Goal: Task Accomplishment & Management: Complete application form

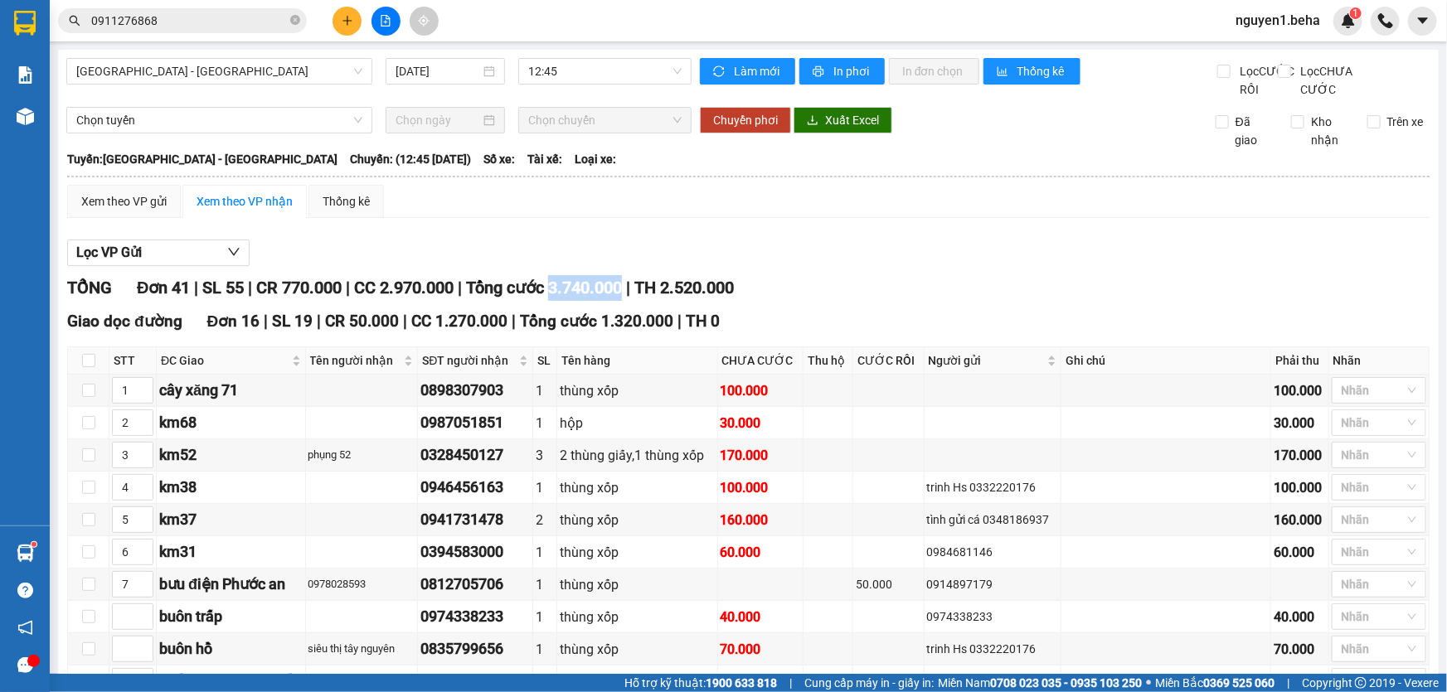
drag, startPoint x: 567, startPoint y: 305, endPoint x: 643, endPoint y: 313, distance: 76.6
click at [643, 301] on div "TỔNG Đơn 41 | SL 55 | CR 770.000 | CC 2.970.000 | Tổng cước 3.740.000 | TH 2.52…" at bounding box center [748, 288] width 1362 height 26
click at [166, 23] on input "0911276868" at bounding box center [189, 21] width 196 height 18
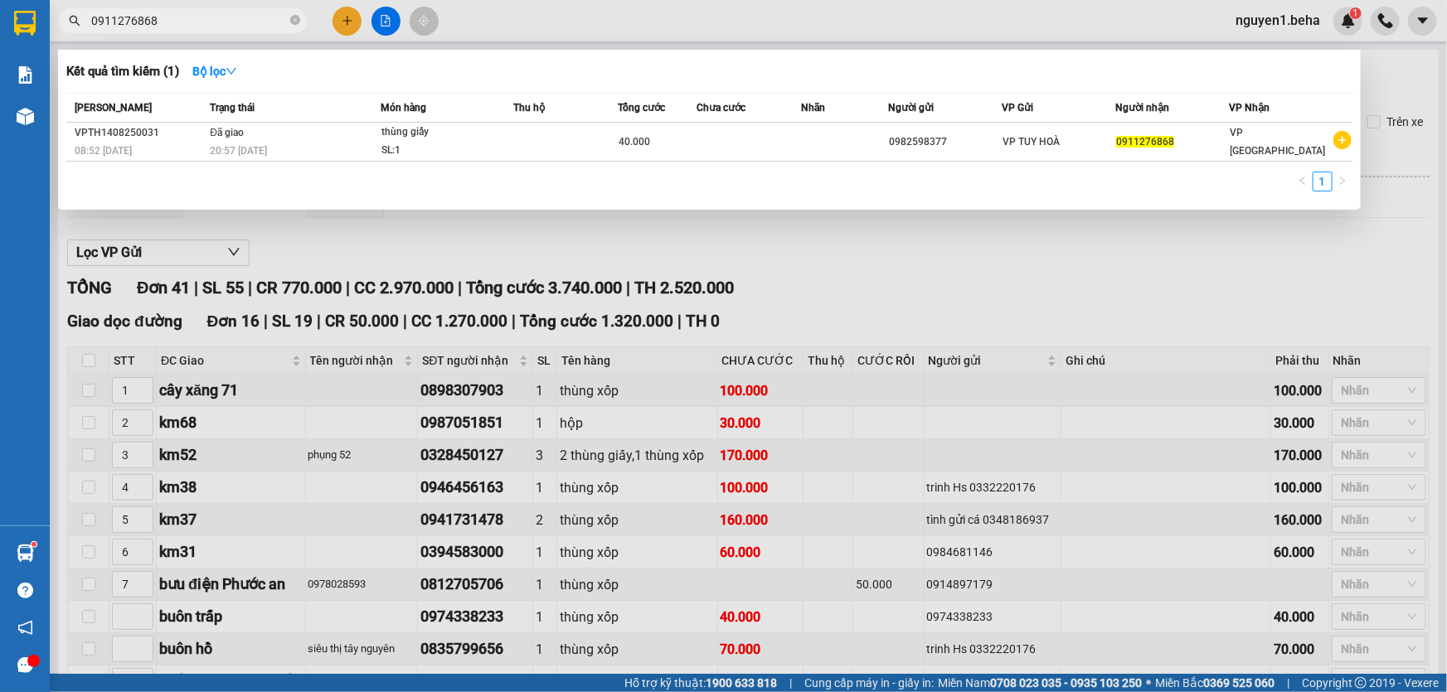
click at [217, 10] on span "0911276868" at bounding box center [182, 20] width 249 height 25
click at [211, 24] on input "0911276868" at bounding box center [189, 21] width 196 height 18
paste input "836427979"
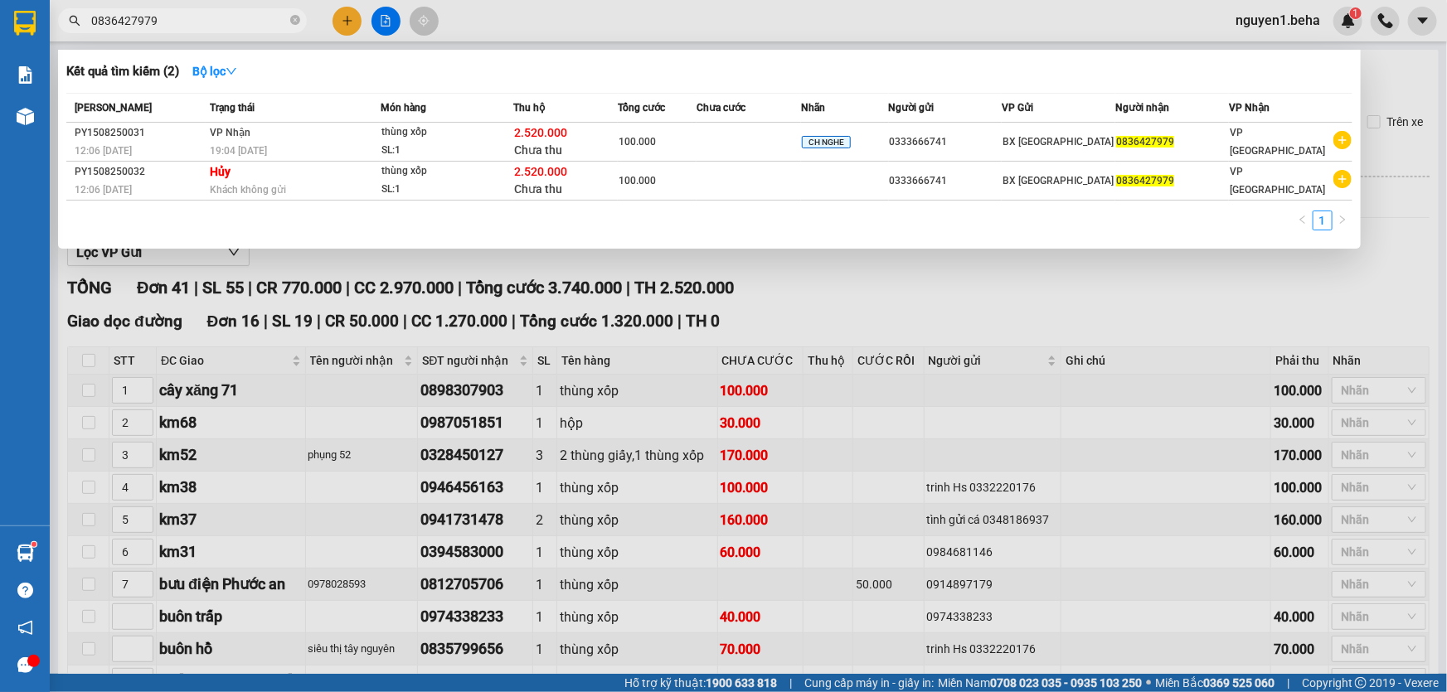
click at [215, 27] on input "0836427979" at bounding box center [189, 21] width 196 height 18
paste input "13832823"
type input "0813832823"
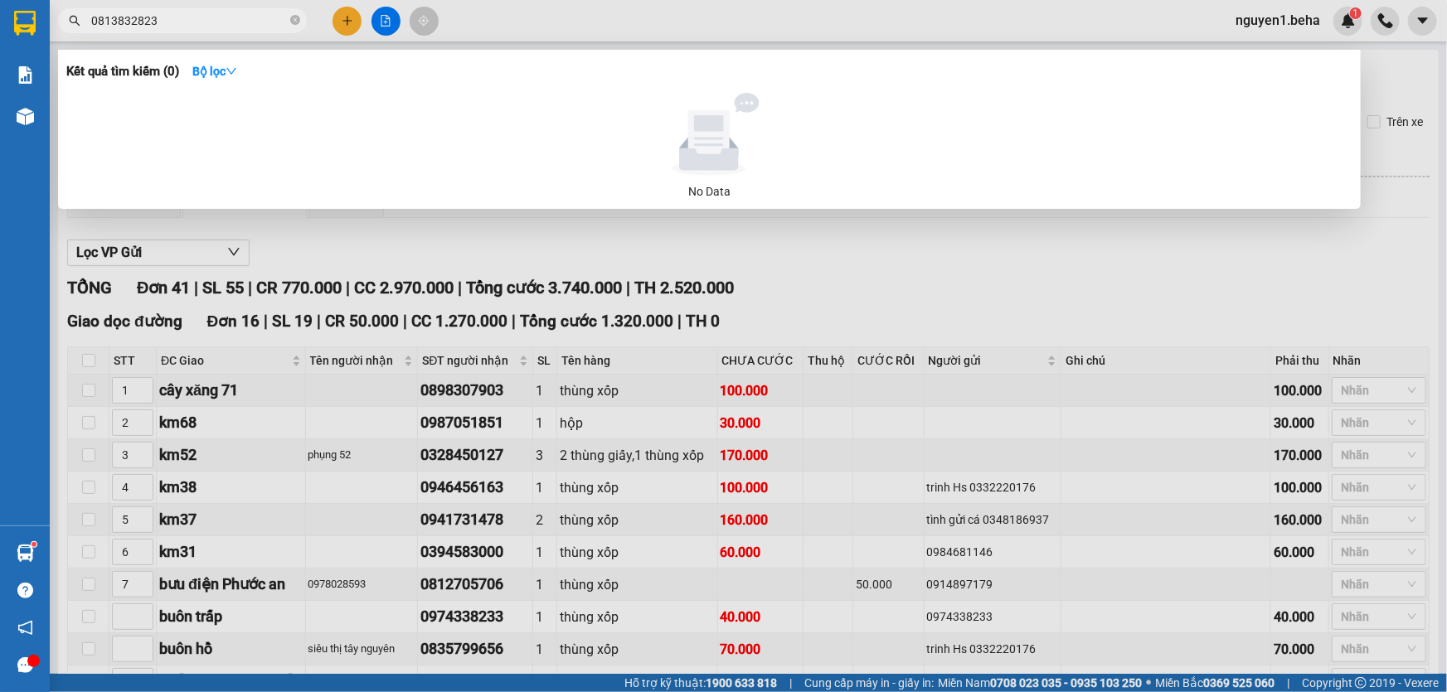
click at [145, 17] on input "0813832823" at bounding box center [189, 21] width 196 height 18
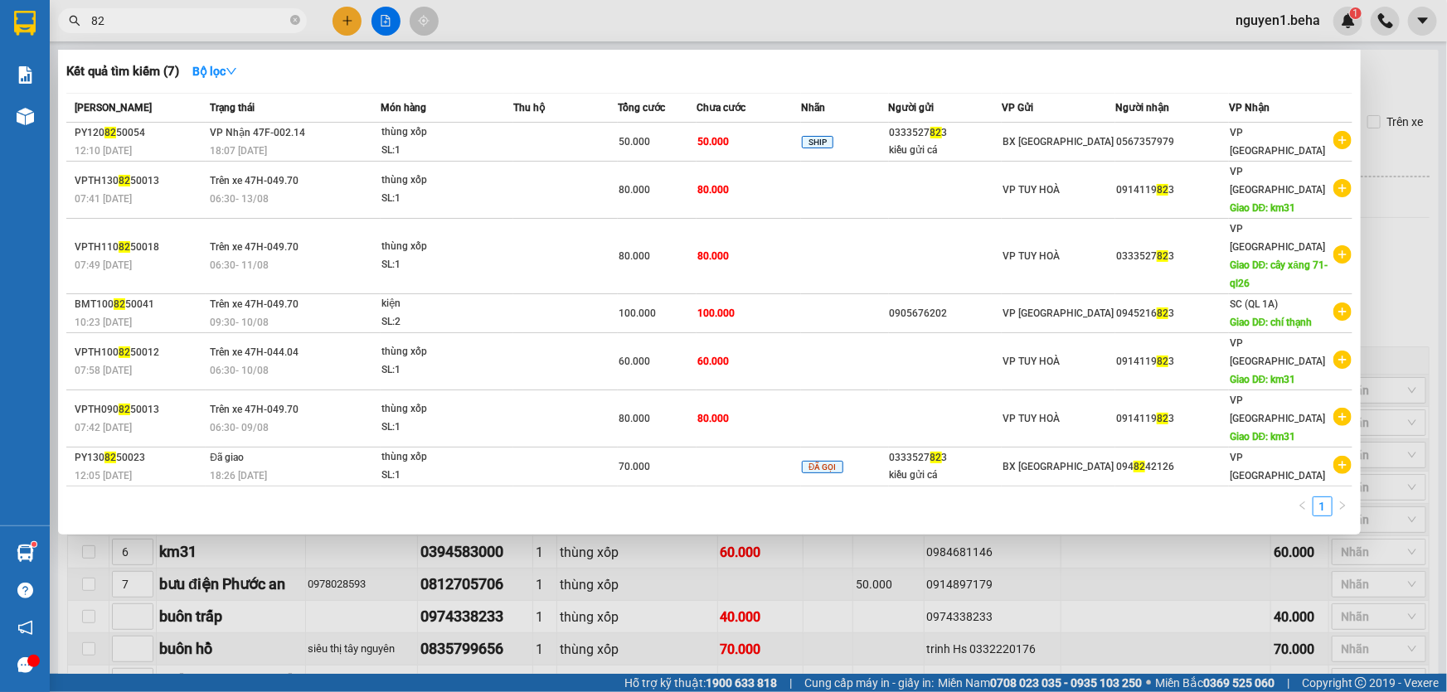
type input "8"
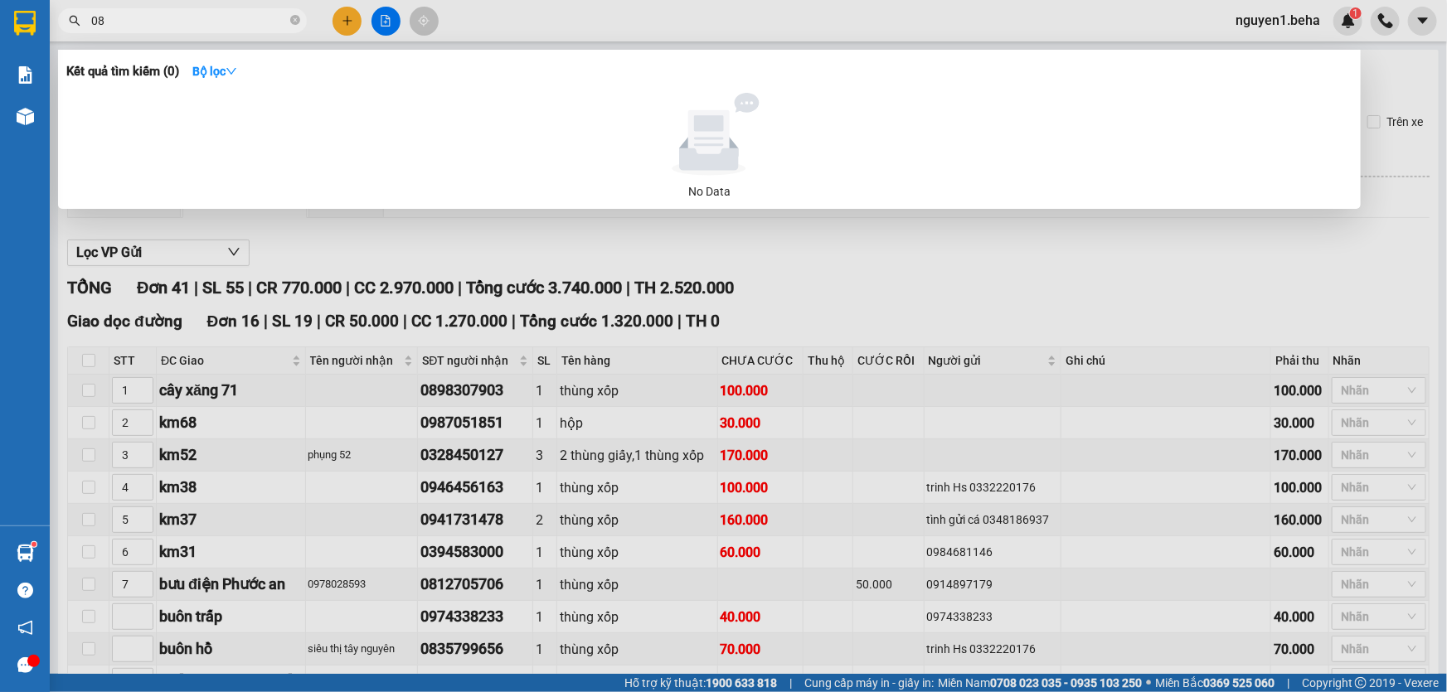
type input "0"
type input "8"
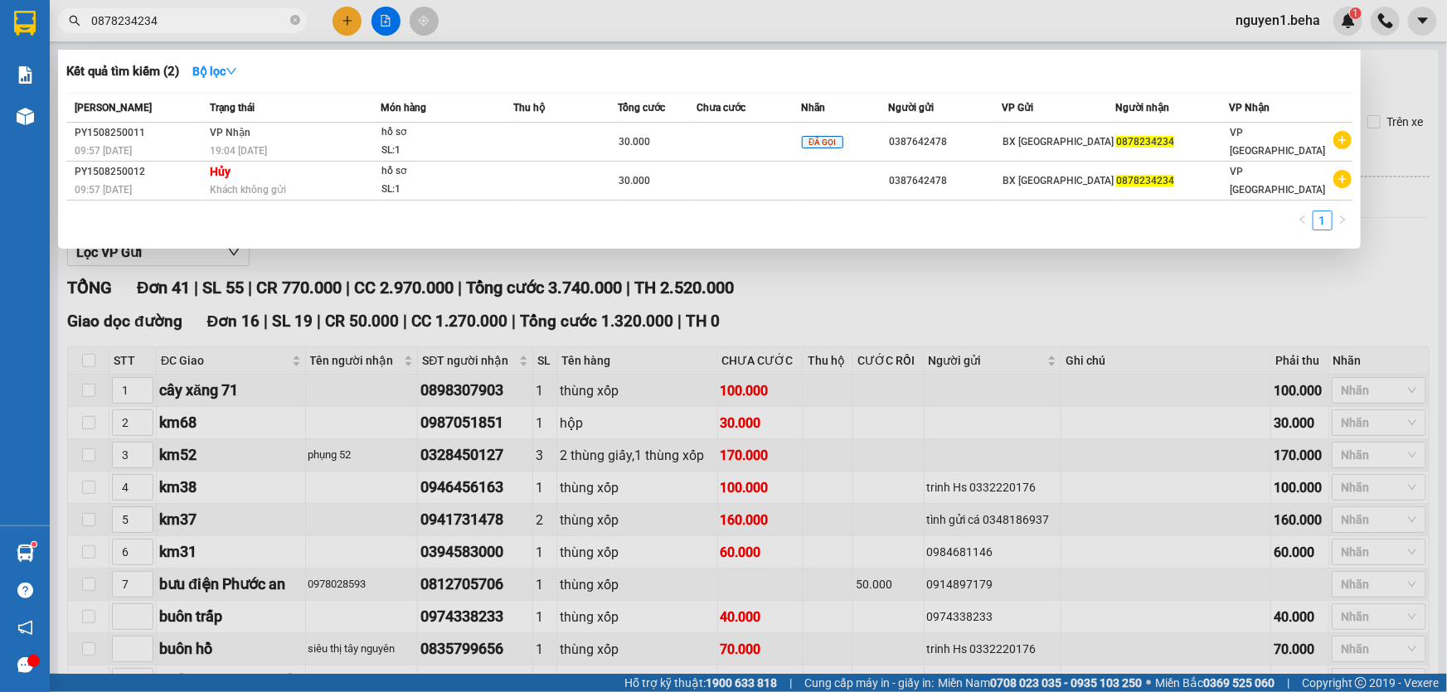
click at [370, 355] on div at bounding box center [723, 346] width 1447 height 692
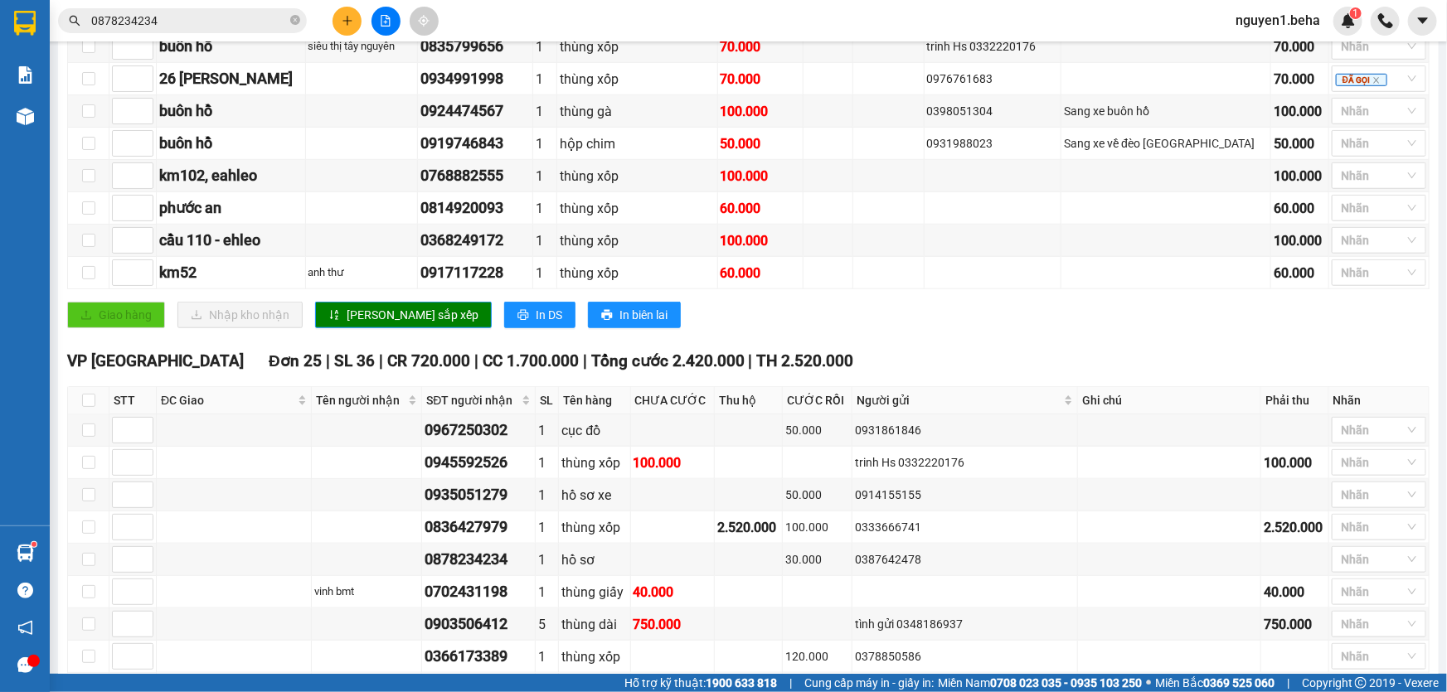
scroll to position [979, 0]
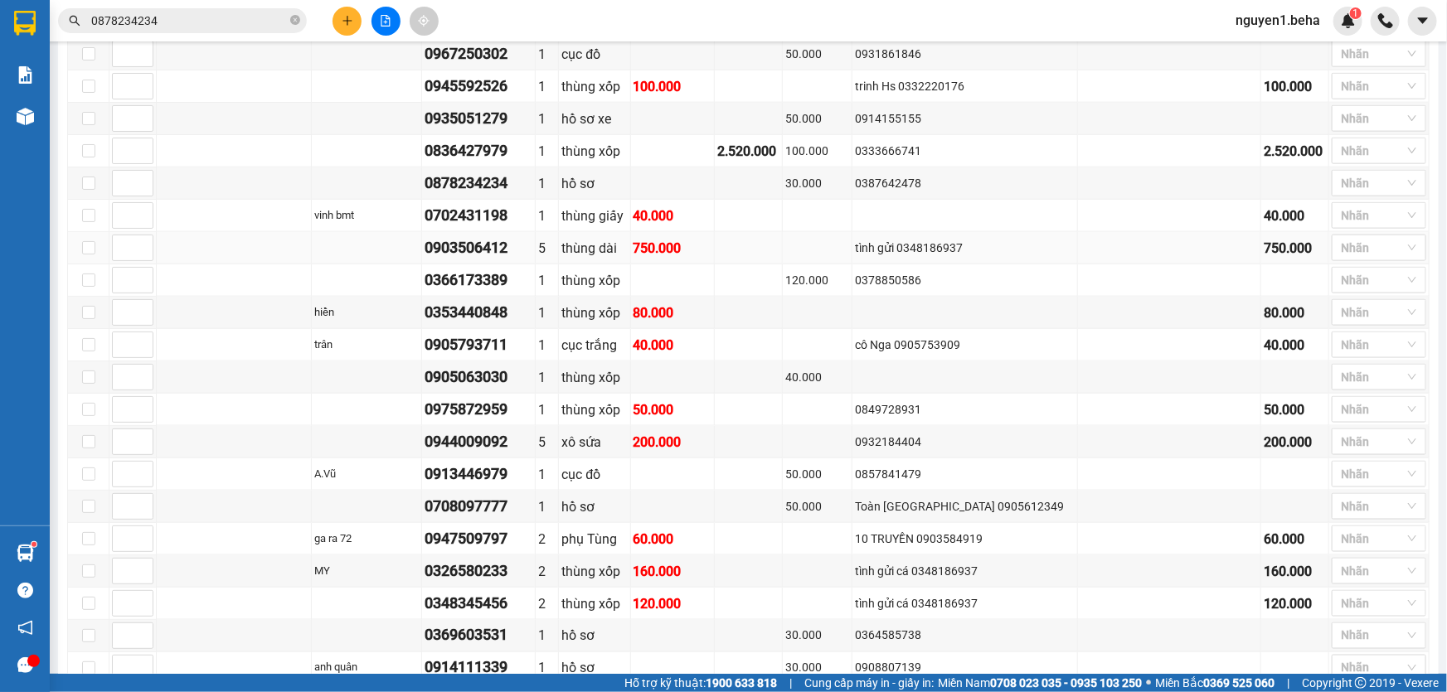
click at [497, 259] on div "0903506412" at bounding box center [478, 247] width 108 height 23
copy div "0903506412"
click at [170, 18] on input "0878234234" at bounding box center [189, 21] width 196 height 18
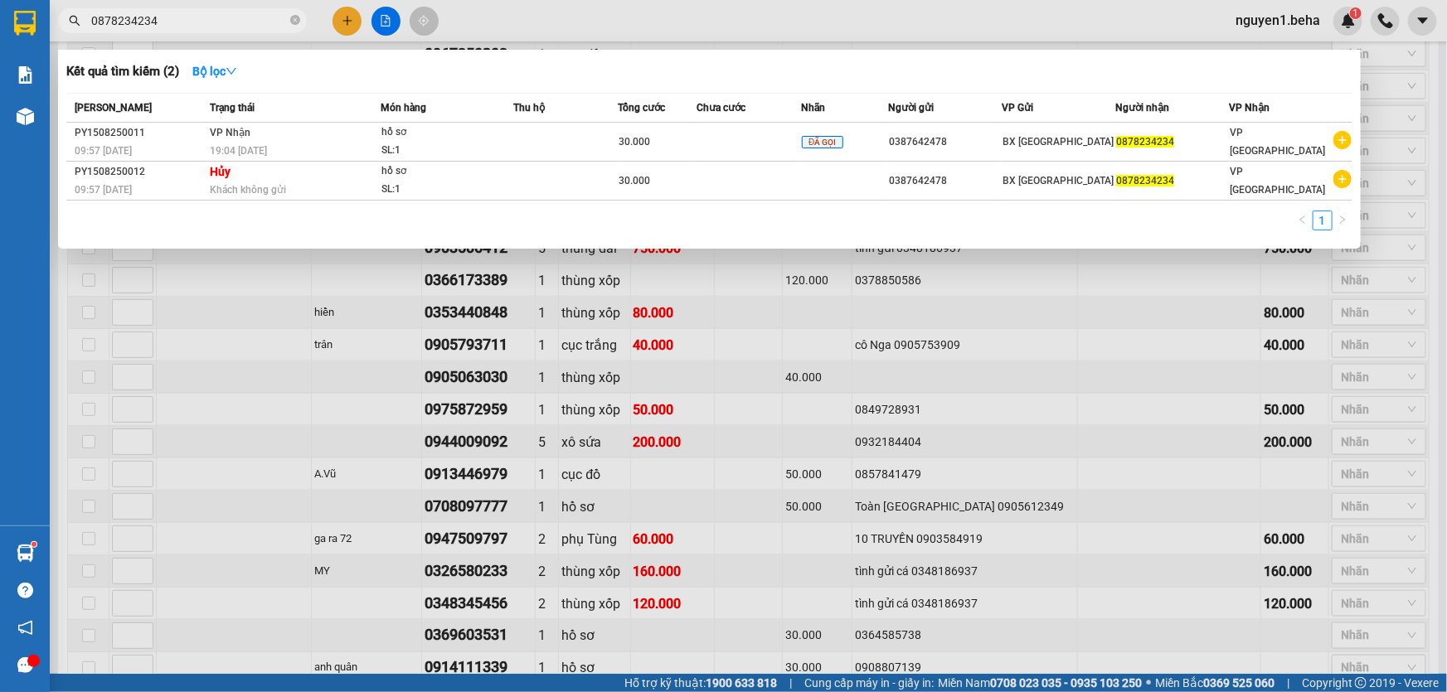
click at [170, 18] on input "0878234234" at bounding box center [189, 21] width 196 height 18
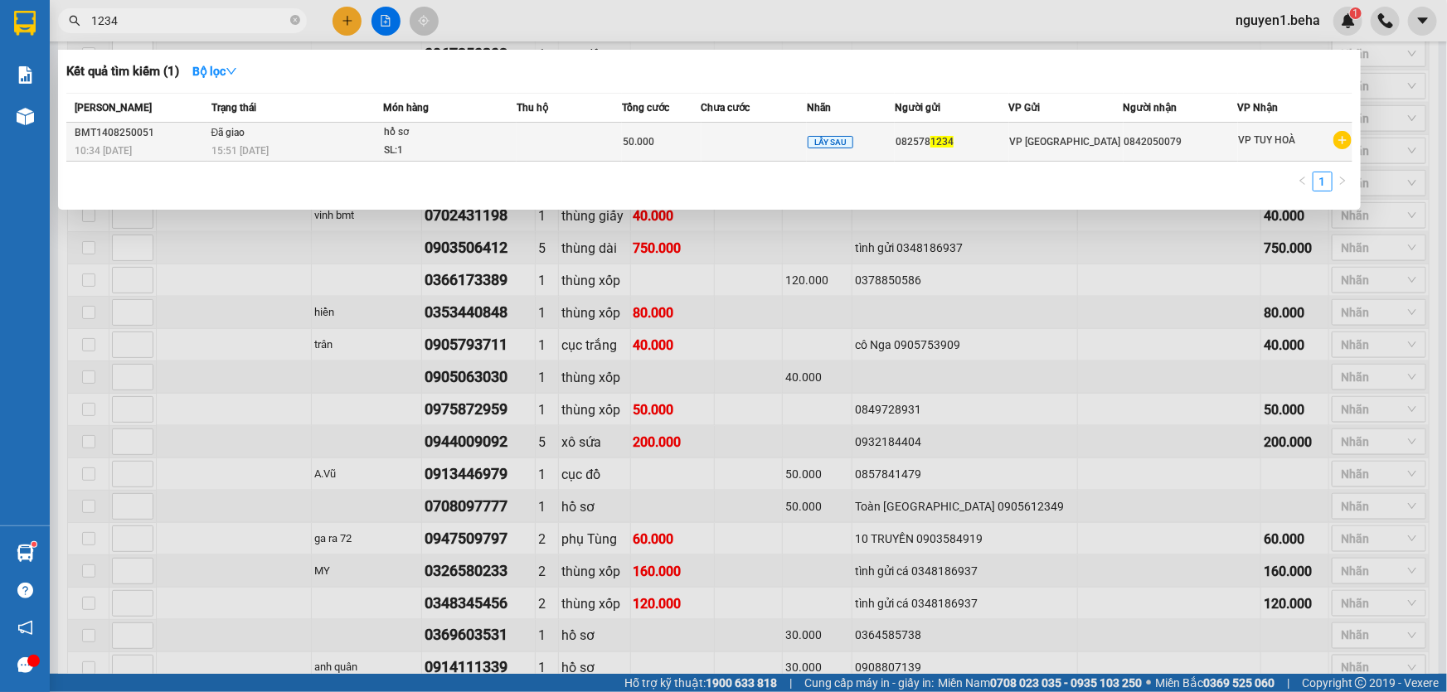
type input "1234"
click at [377, 152] on div "15:51 [DATE]" at bounding box center [296, 151] width 171 height 18
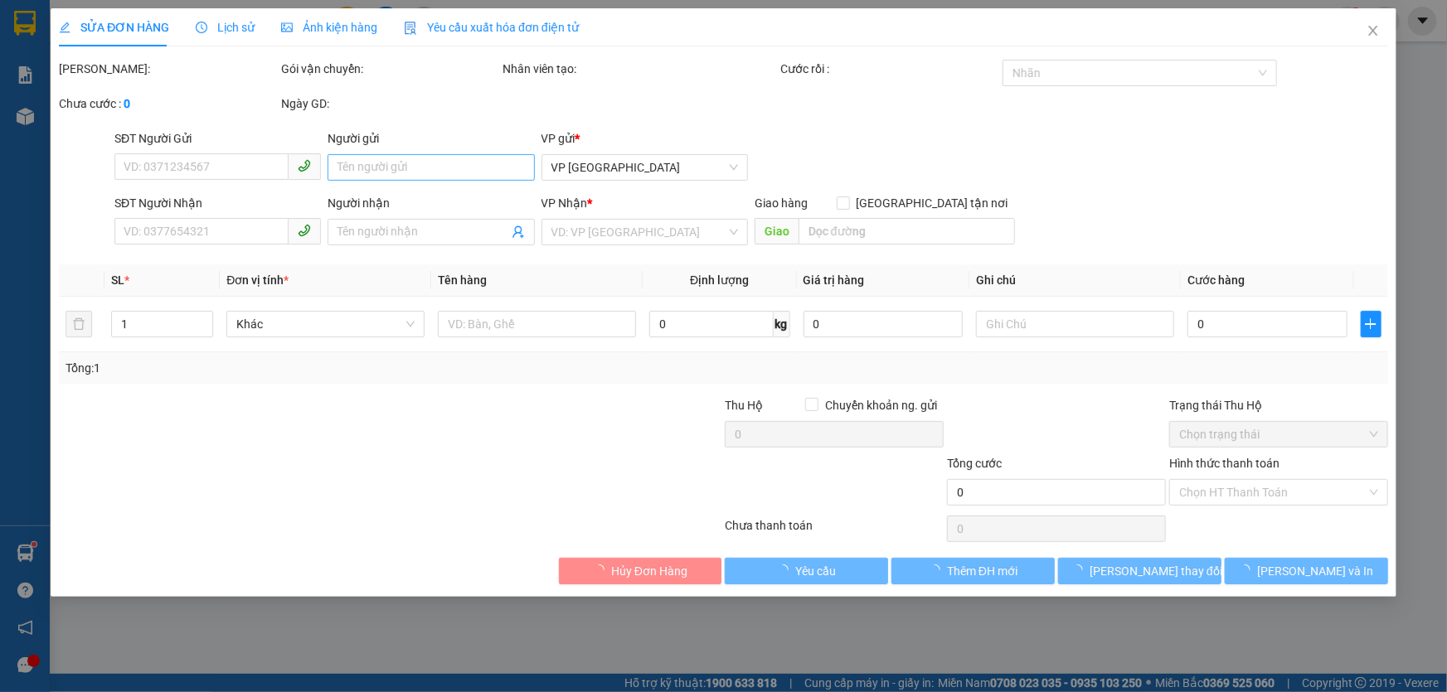
type input "0825781234"
type input "0842050079"
type input "50.000"
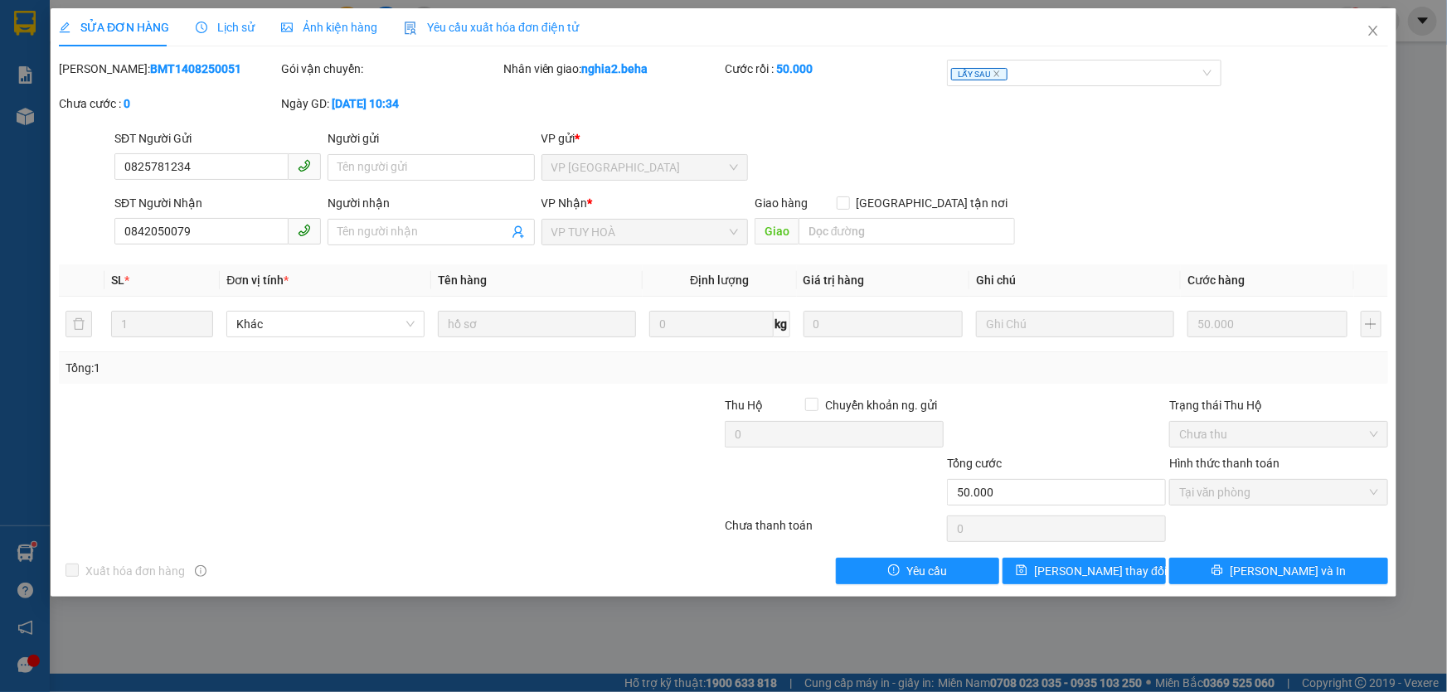
click at [338, 24] on span "Ảnh kiện hàng" at bounding box center [329, 27] width 96 height 13
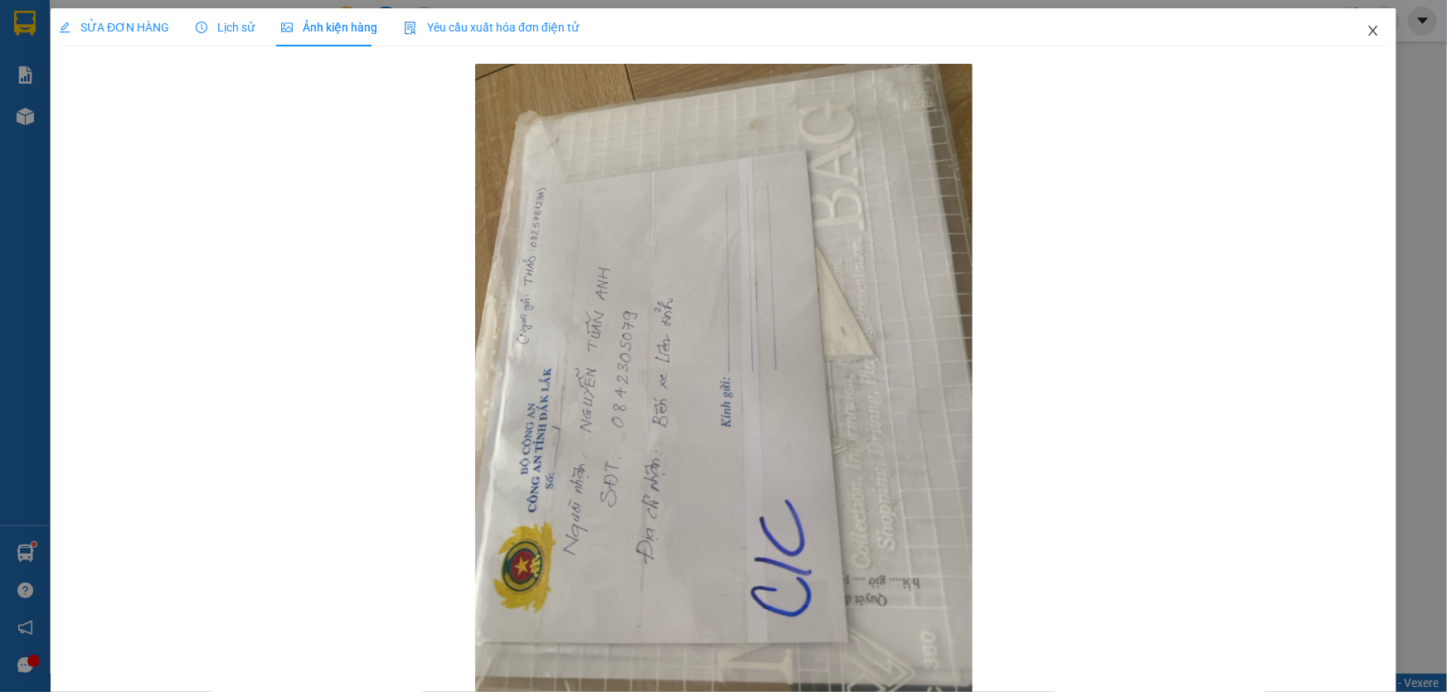
click at [1368, 37] on icon "close" at bounding box center [1372, 30] width 13 height 13
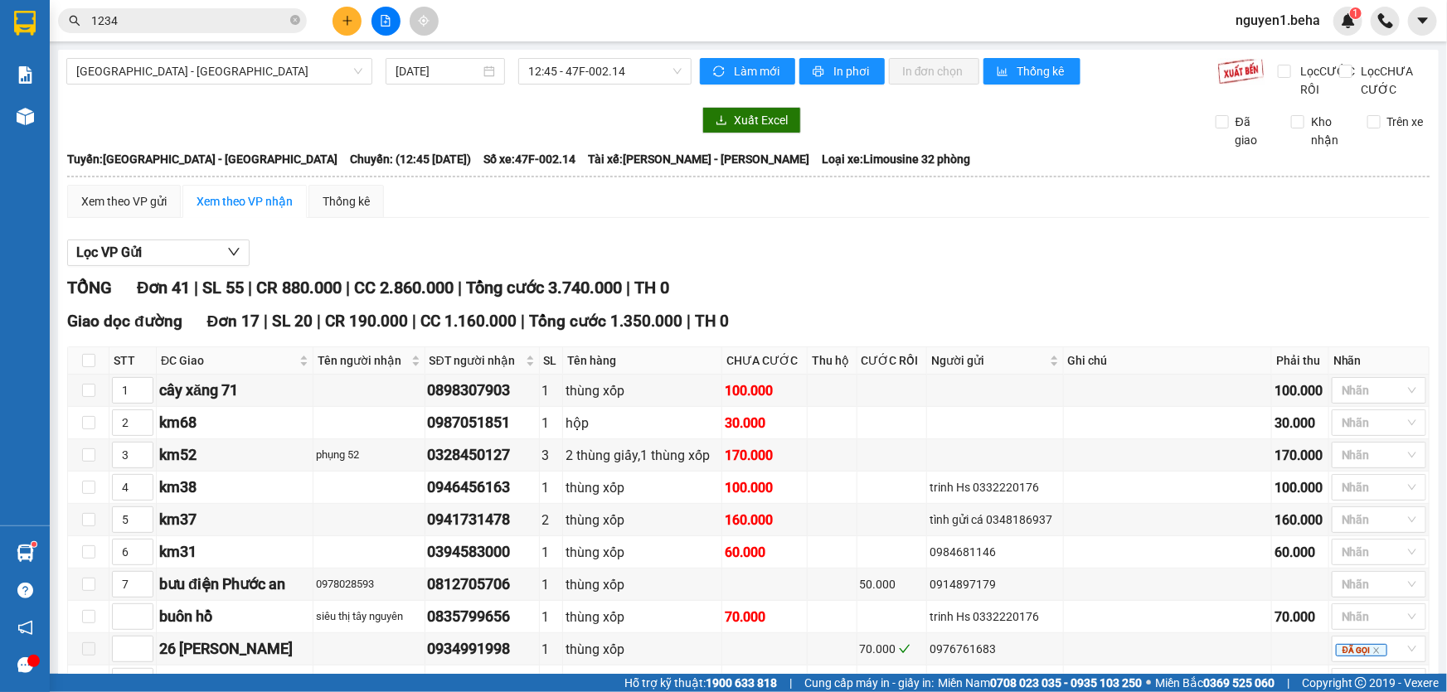
click at [124, 24] on input "1234" at bounding box center [189, 21] width 196 height 18
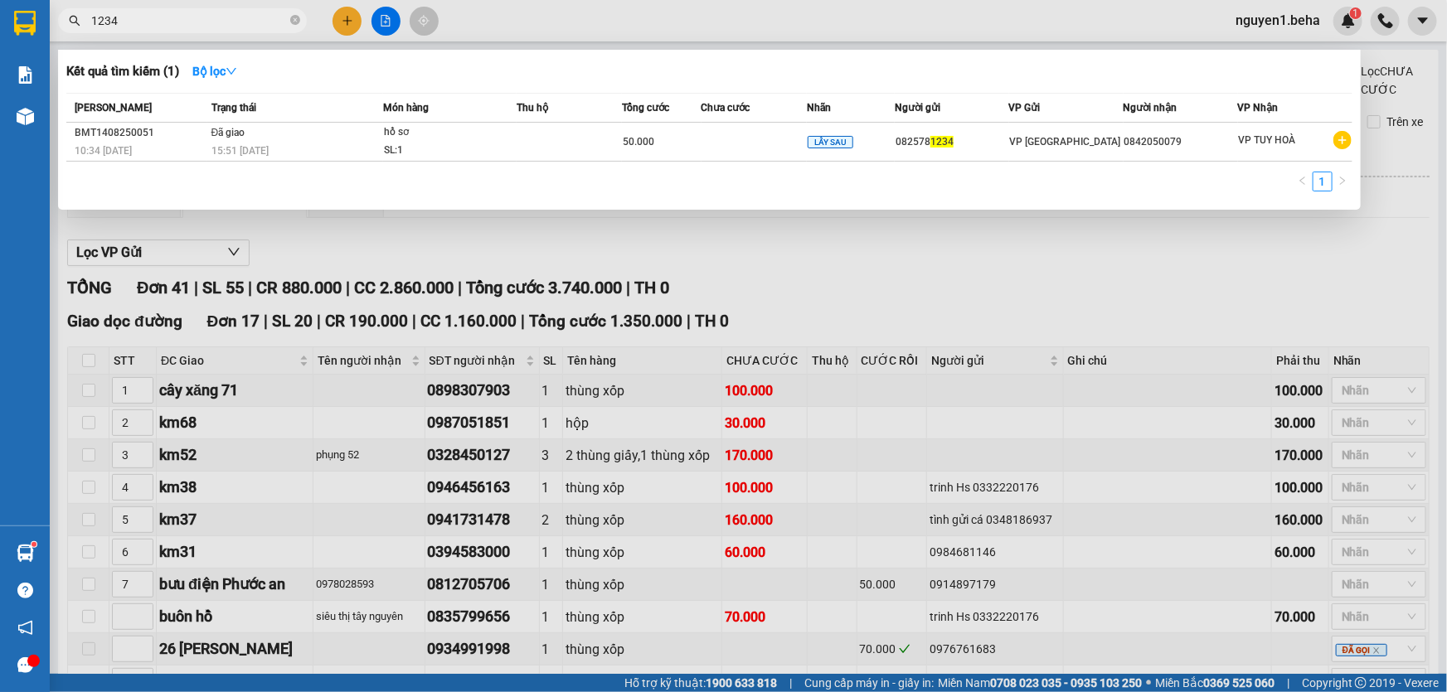
type input "123"
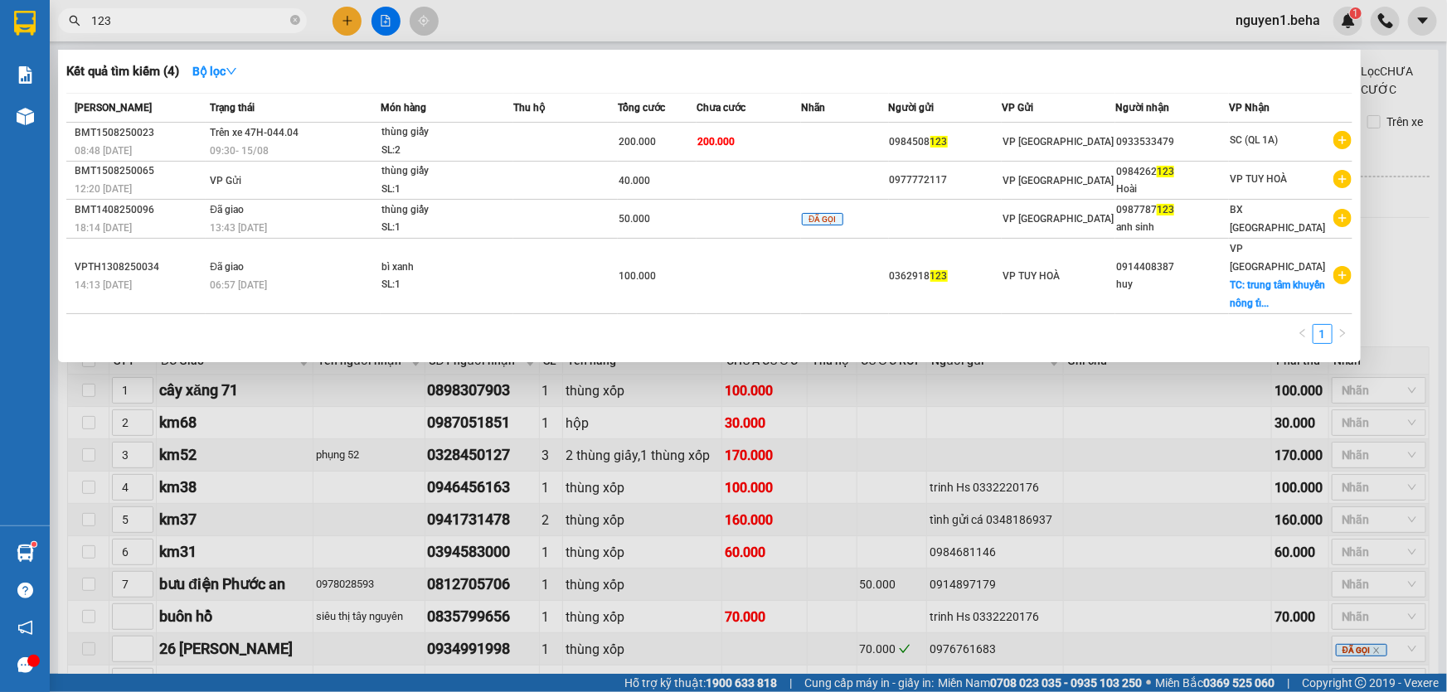
click at [139, 24] on input "123" at bounding box center [189, 21] width 196 height 18
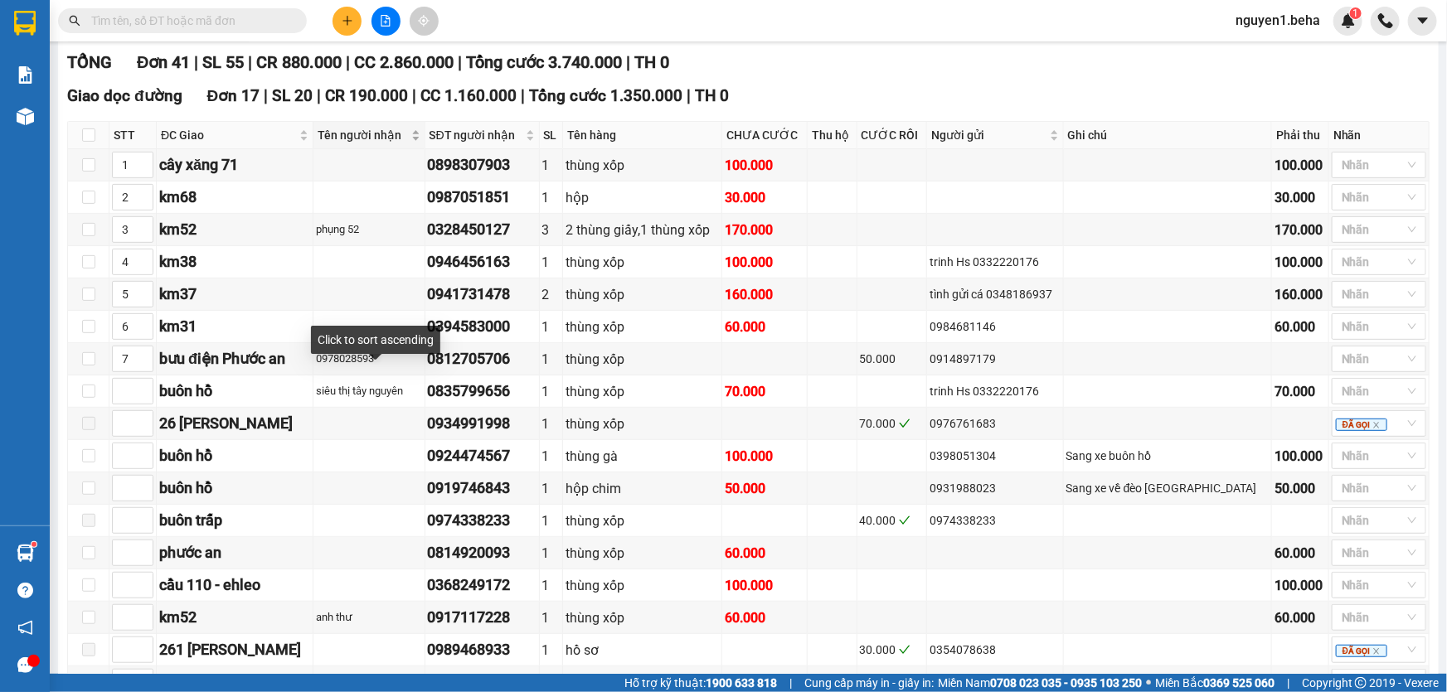
scroll to position [301, 0]
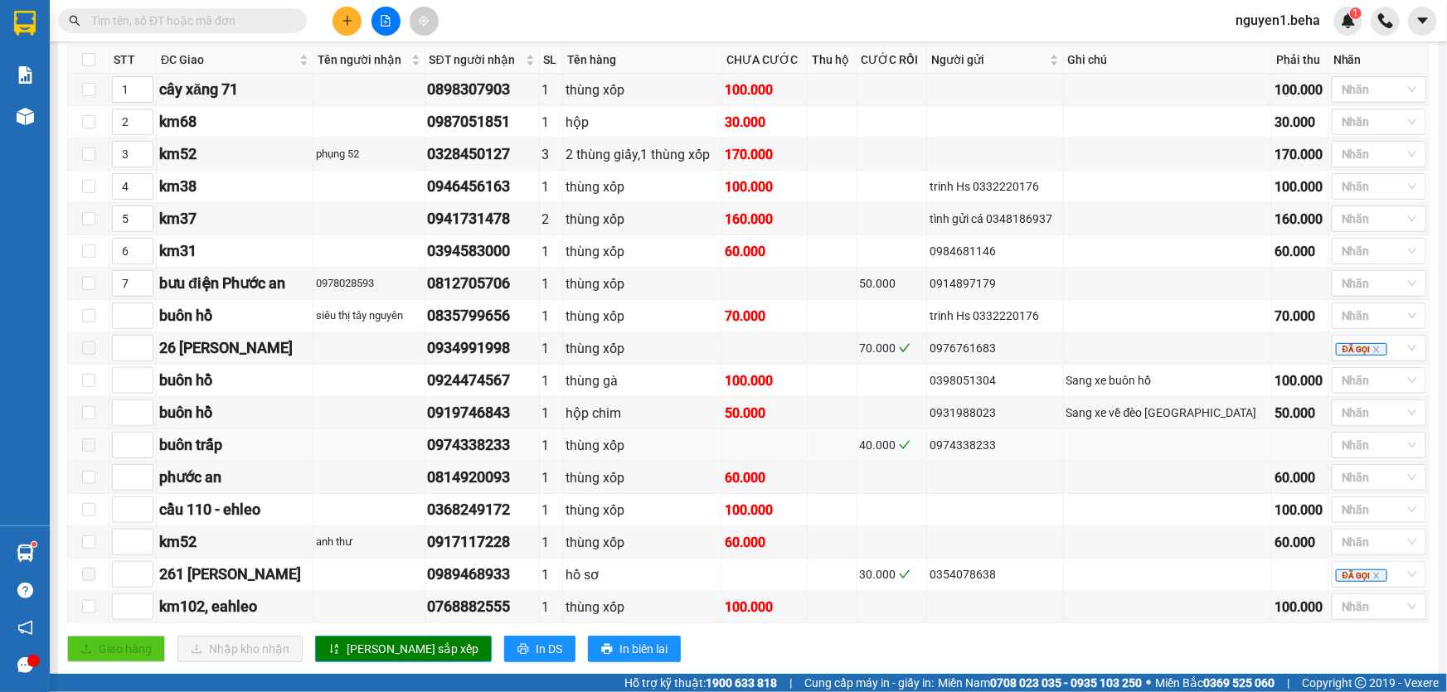
click at [514, 457] on div "0974338233" at bounding box center [482, 445] width 109 height 23
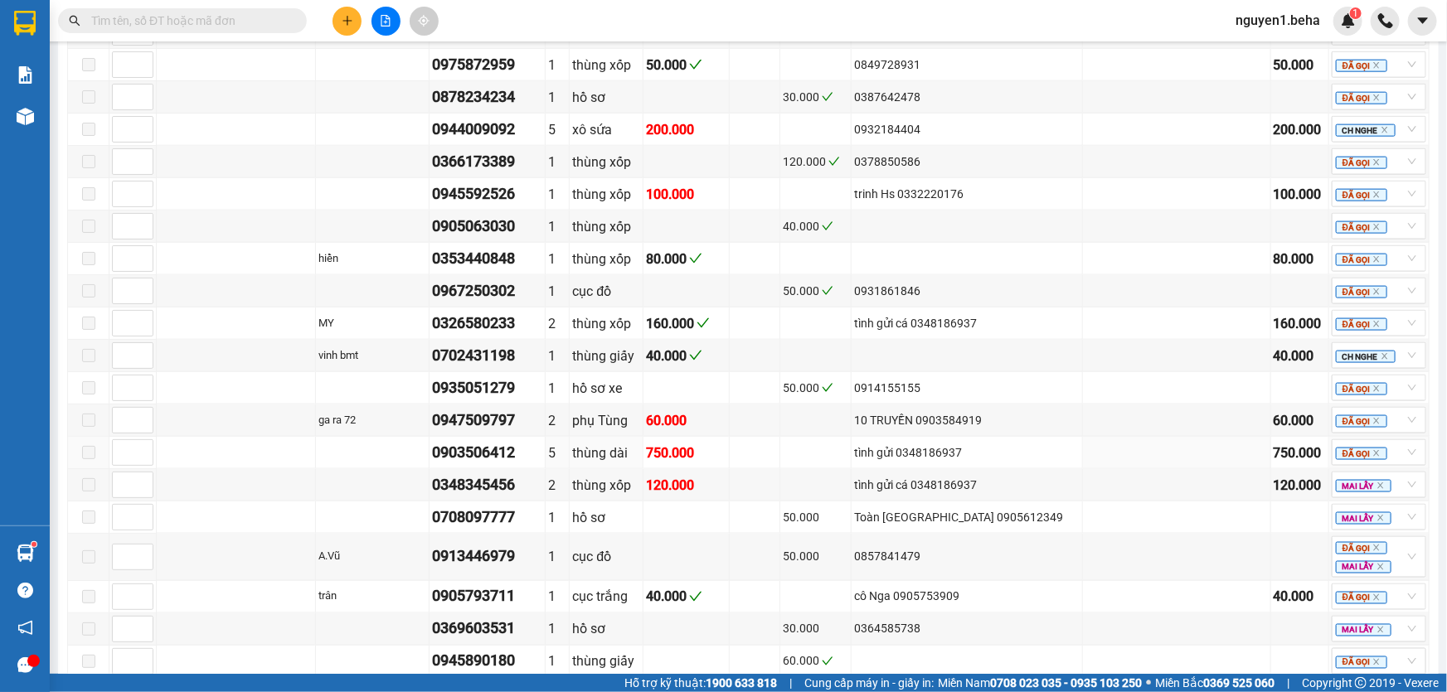
scroll to position [882, 0]
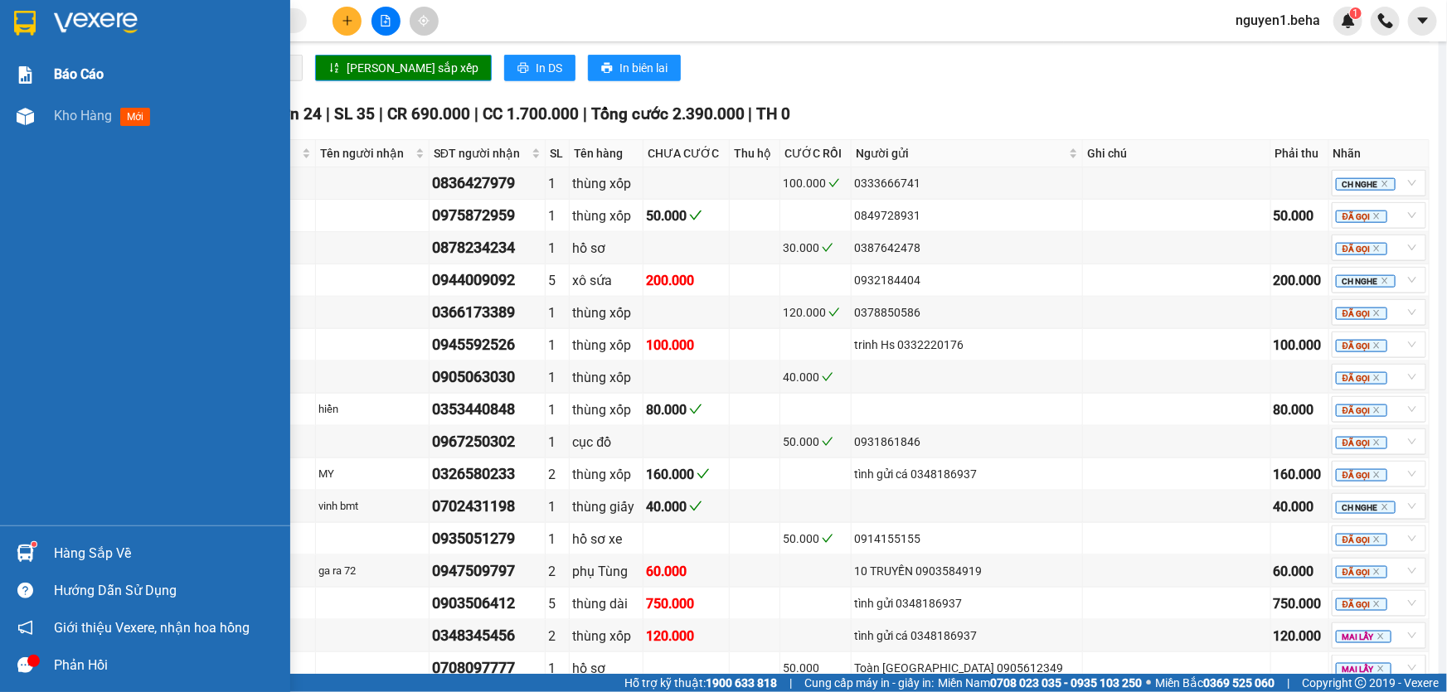
click at [38, 70] on div at bounding box center [25, 75] width 29 height 29
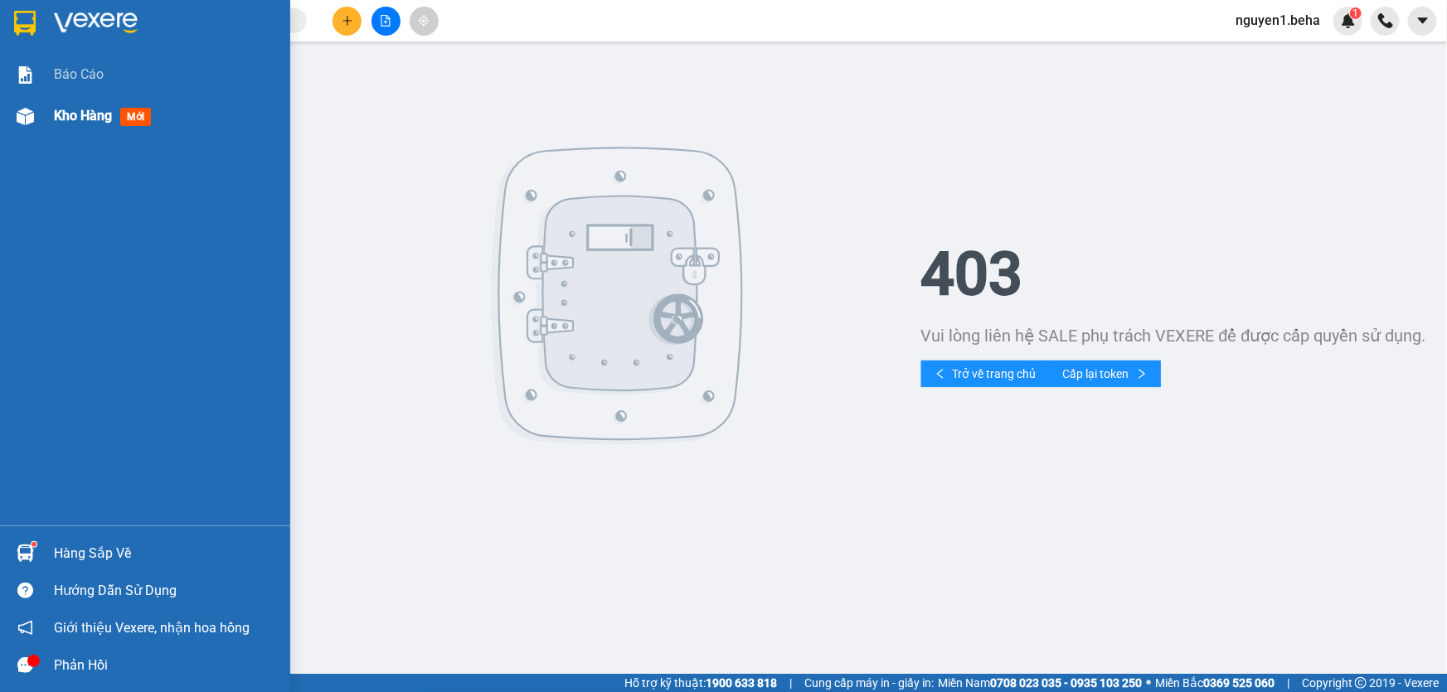
click at [73, 106] on div "Kho hàng mới" at bounding box center [106, 115] width 104 height 21
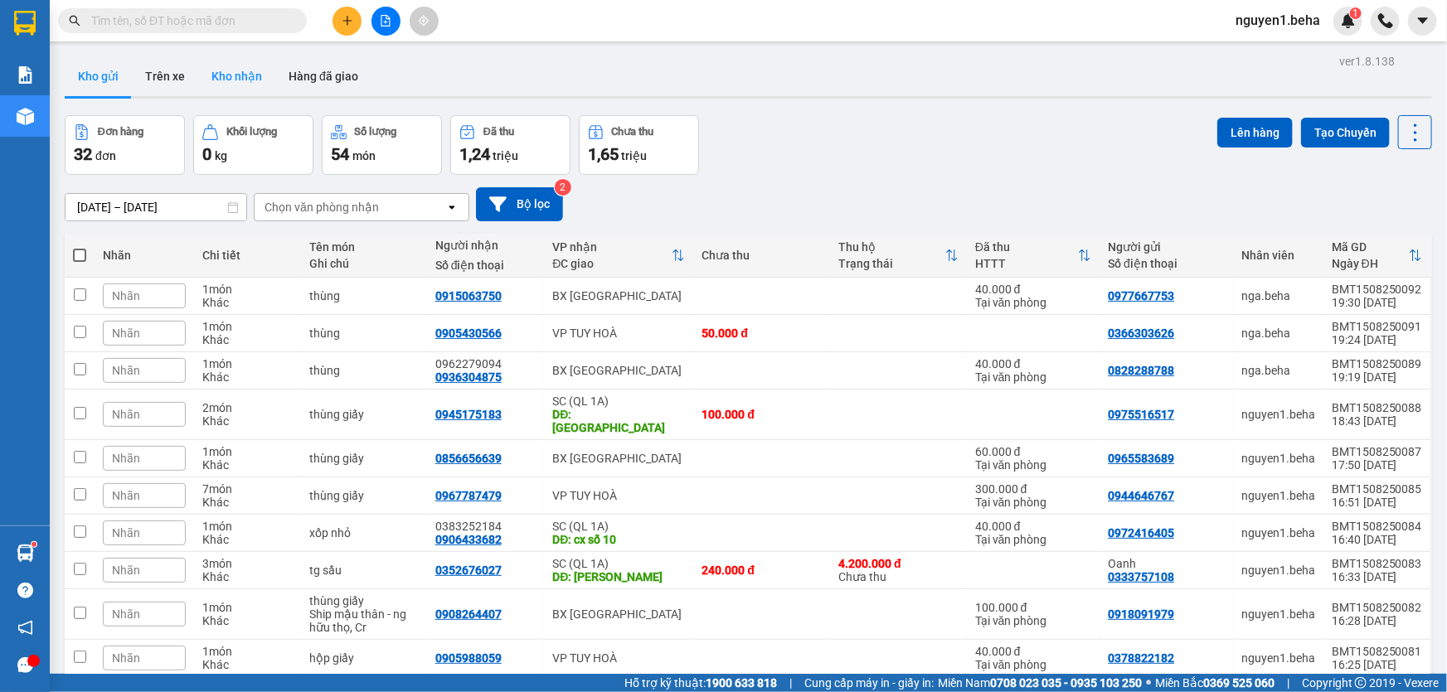
click at [242, 74] on button "Kho nhận" at bounding box center [236, 76] width 77 height 40
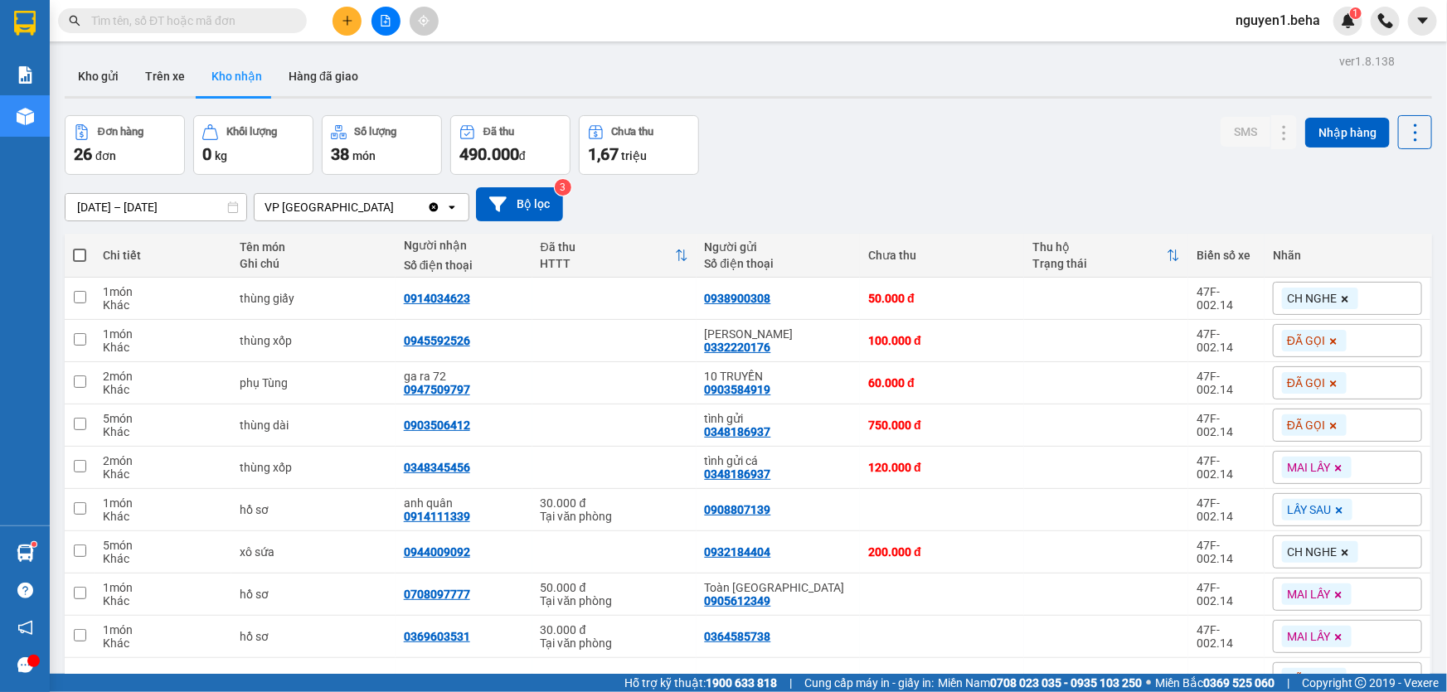
drag, startPoint x: 206, startPoint y: 30, endPoint x: 210, endPoint y: 17, distance: 13.7
click at [209, 18] on span at bounding box center [182, 20] width 249 height 25
click at [210, 17] on input "text" at bounding box center [189, 21] width 196 height 18
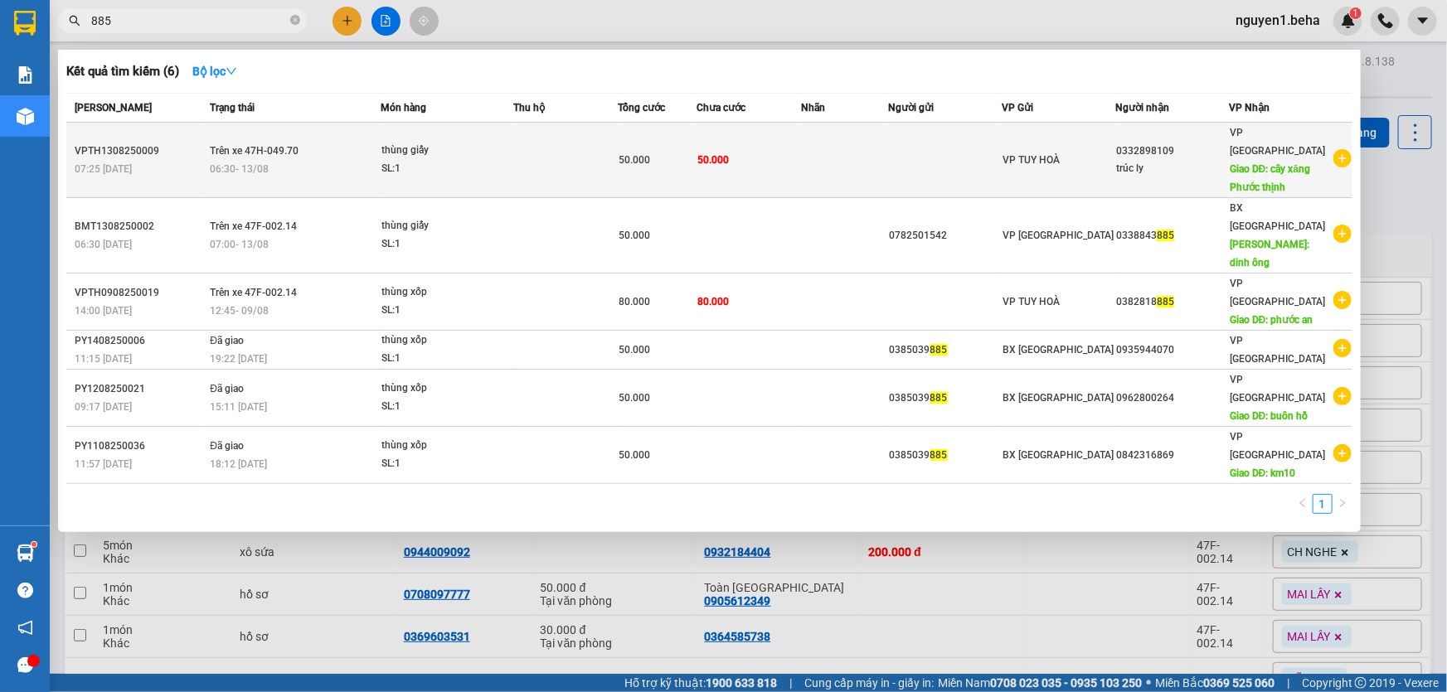
type input "885"
click at [450, 164] on div "SL: 1" at bounding box center [443, 169] width 124 height 18
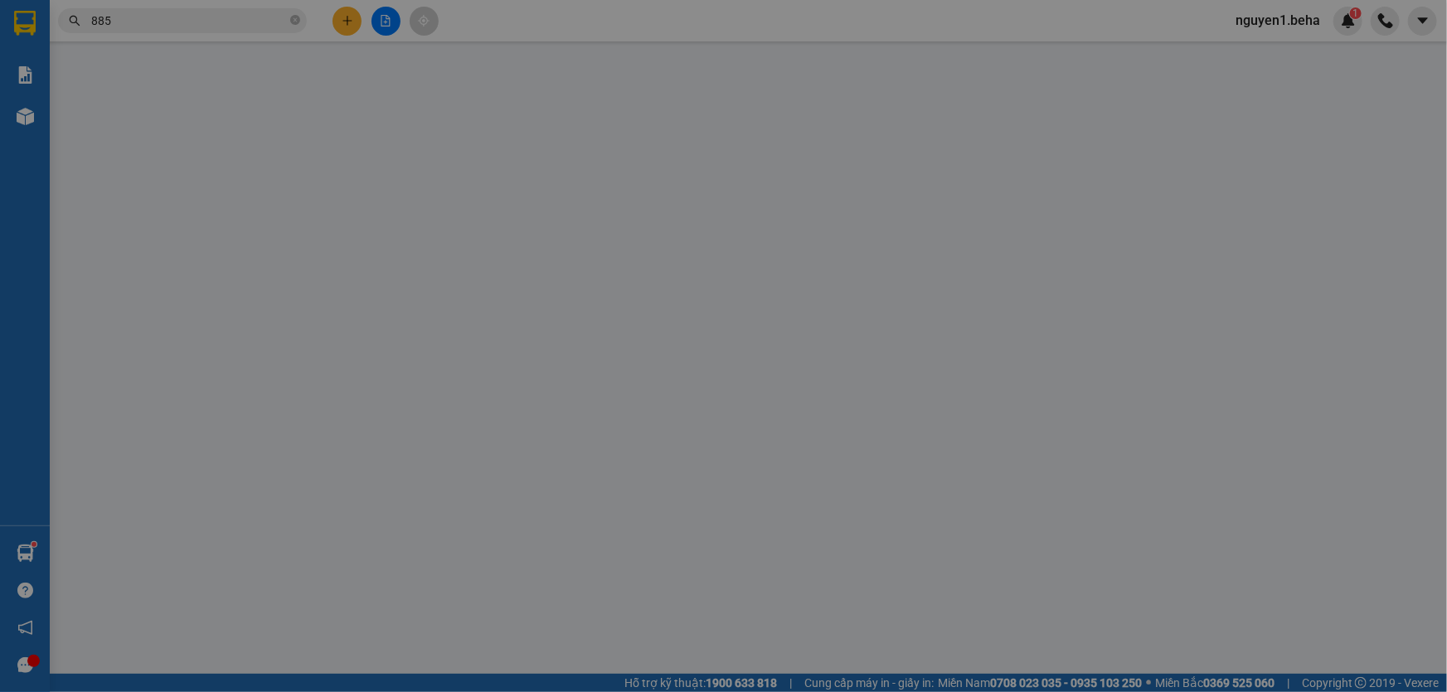
type input "0332898109"
type input "trúc ly"
type input "cây xăng Phước thịnh"
type input "50.000"
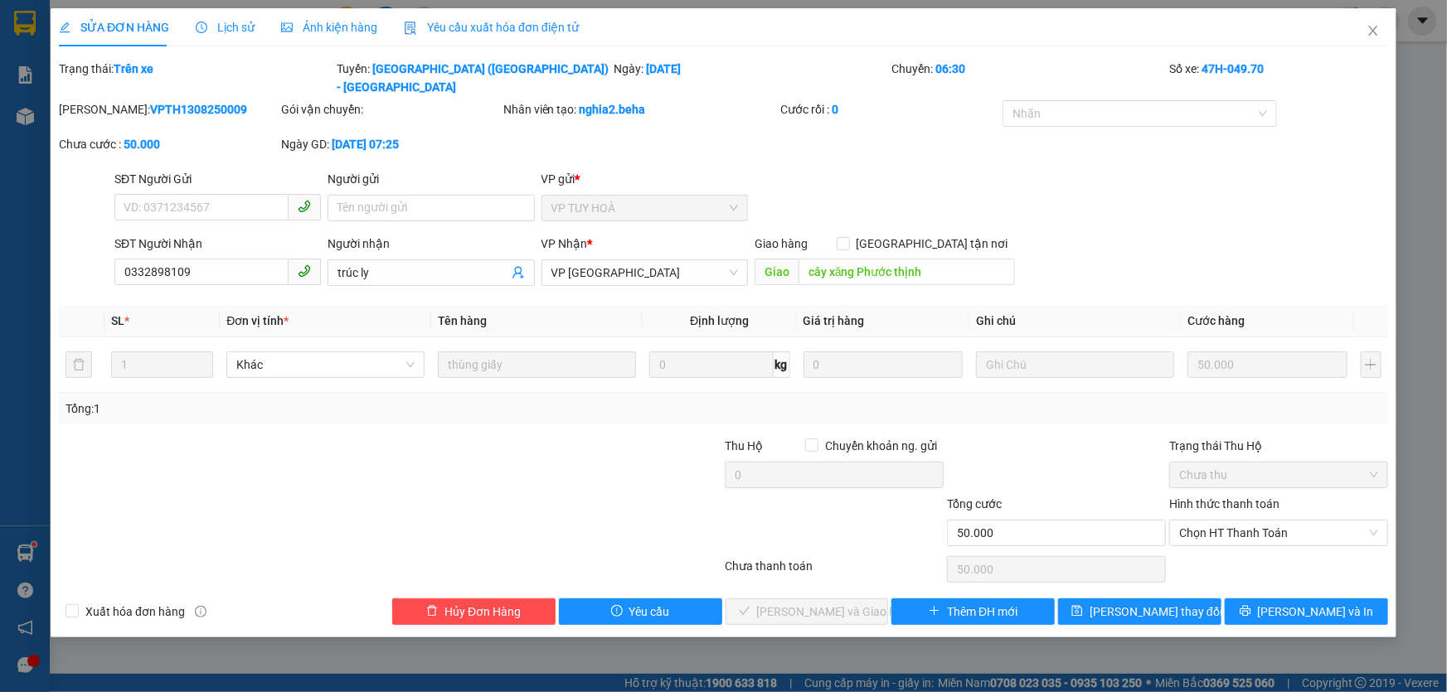
click at [308, 30] on span "Ảnh kiện hàng" at bounding box center [329, 27] width 96 height 13
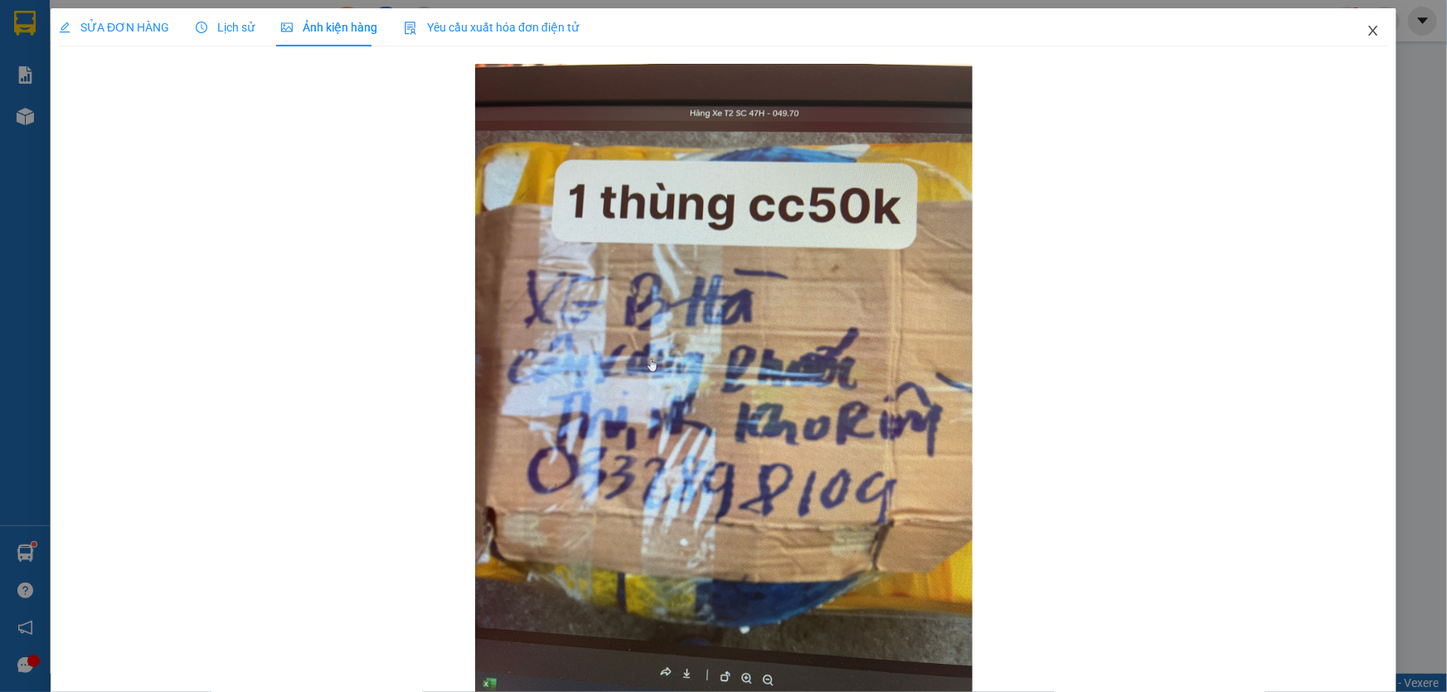
click at [1368, 33] on icon "close" at bounding box center [1372, 30] width 13 height 13
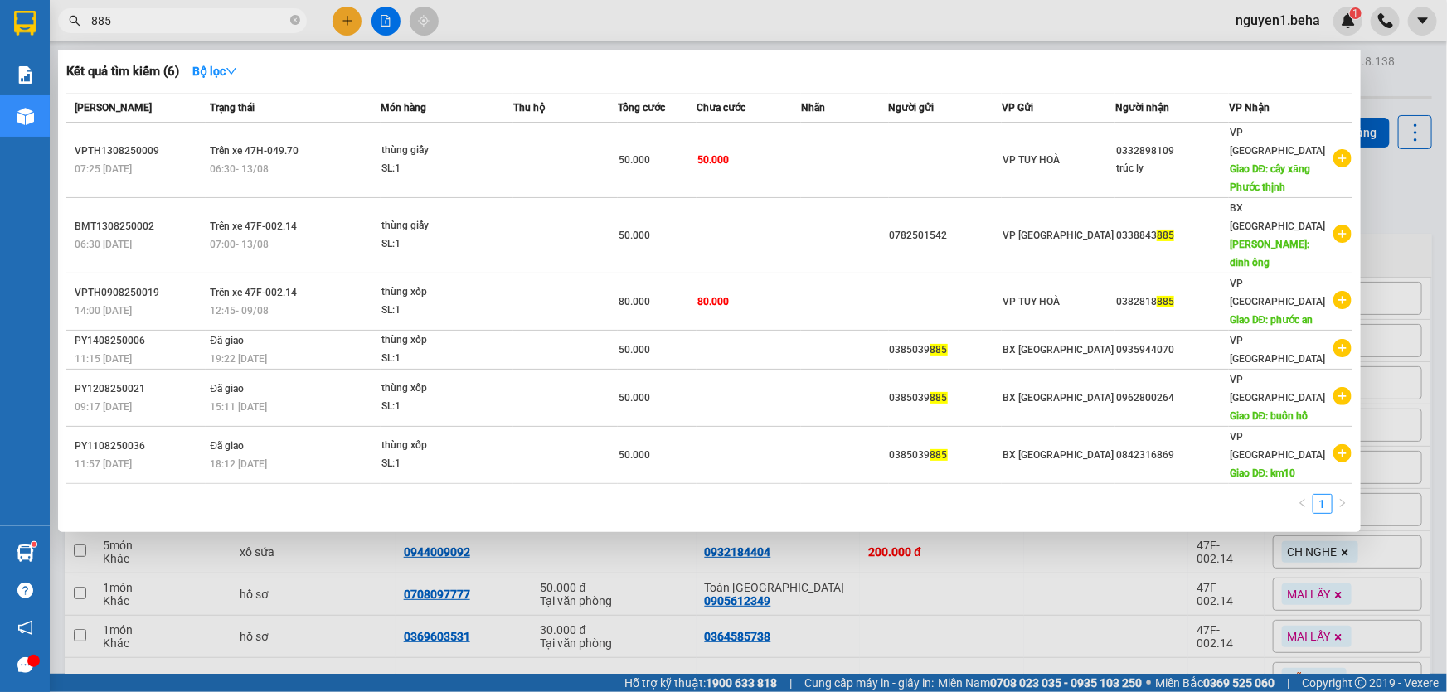
click at [153, 15] on input "885" at bounding box center [189, 21] width 196 height 18
click at [215, 15] on input "885" at bounding box center [189, 21] width 196 height 18
click at [215, 22] on input "885" at bounding box center [189, 21] width 196 height 18
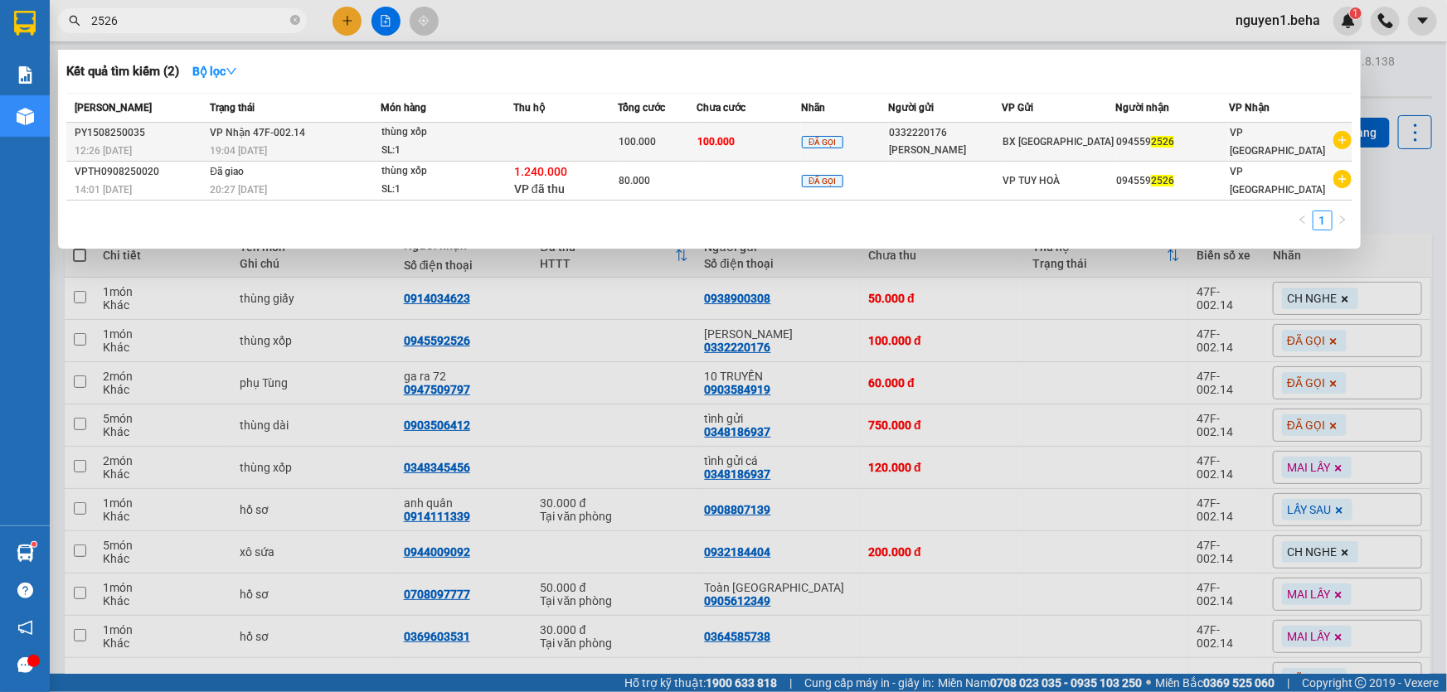
type input "2526"
click at [355, 148] on div "19:04 [DATE]" at bounding box center [295, 151] width 170 height 18
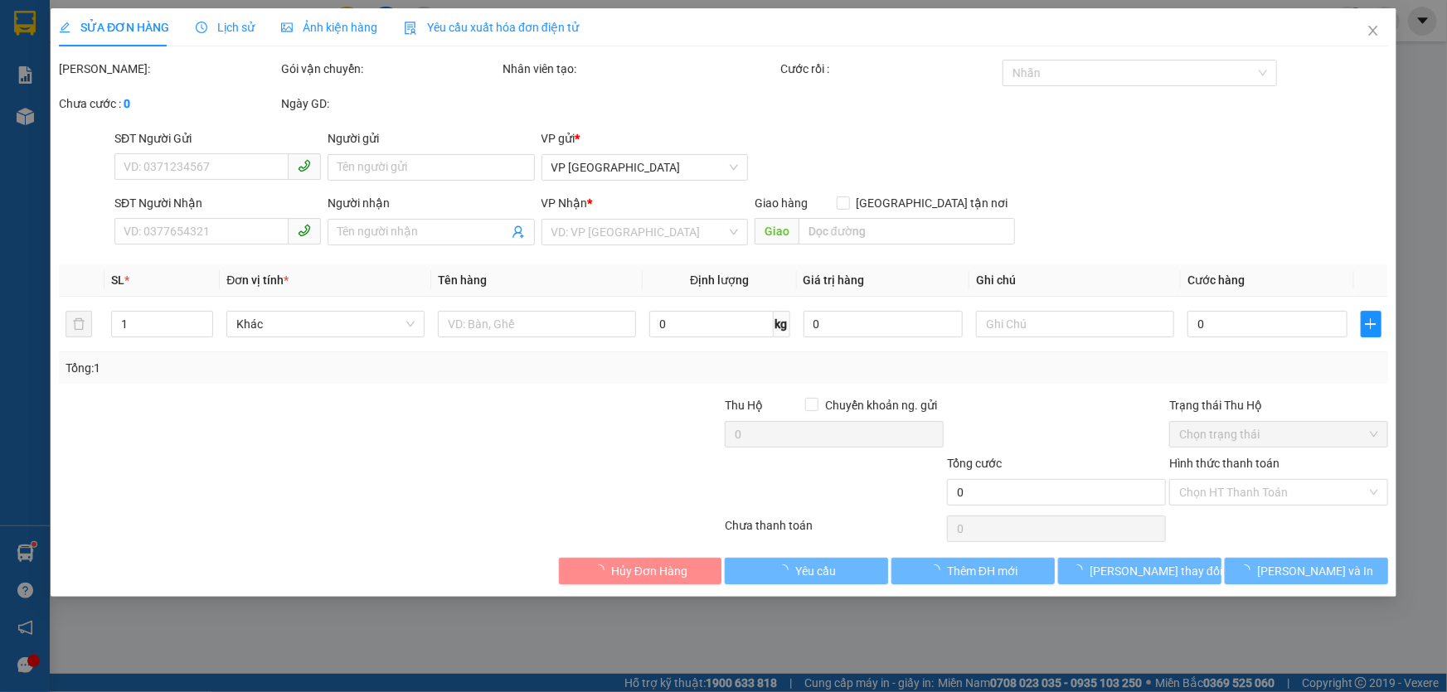
type input "0332220176"
type input "[PERSON_NAME]"
type input "0945592526"
type input "100.000"
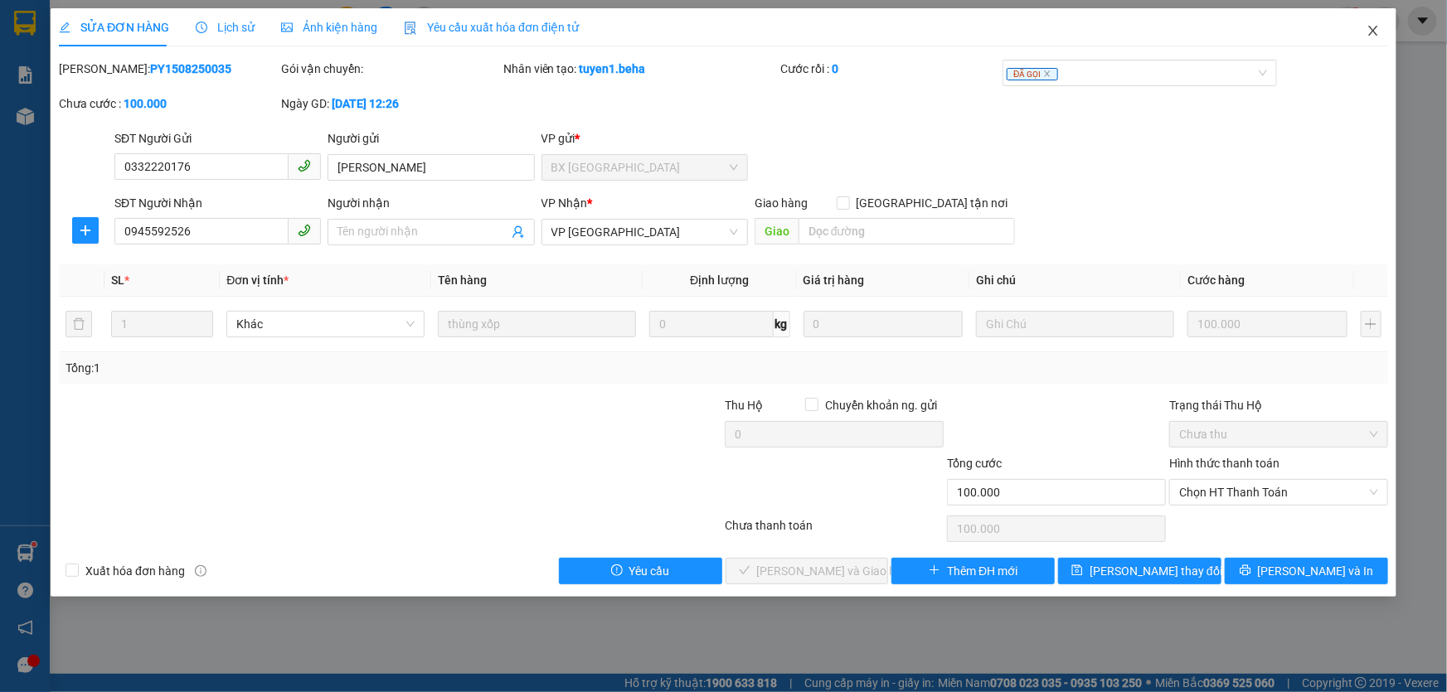
click at [1367, 35] on icon "close" at bounding box center [1372, 30] width 13 height 13
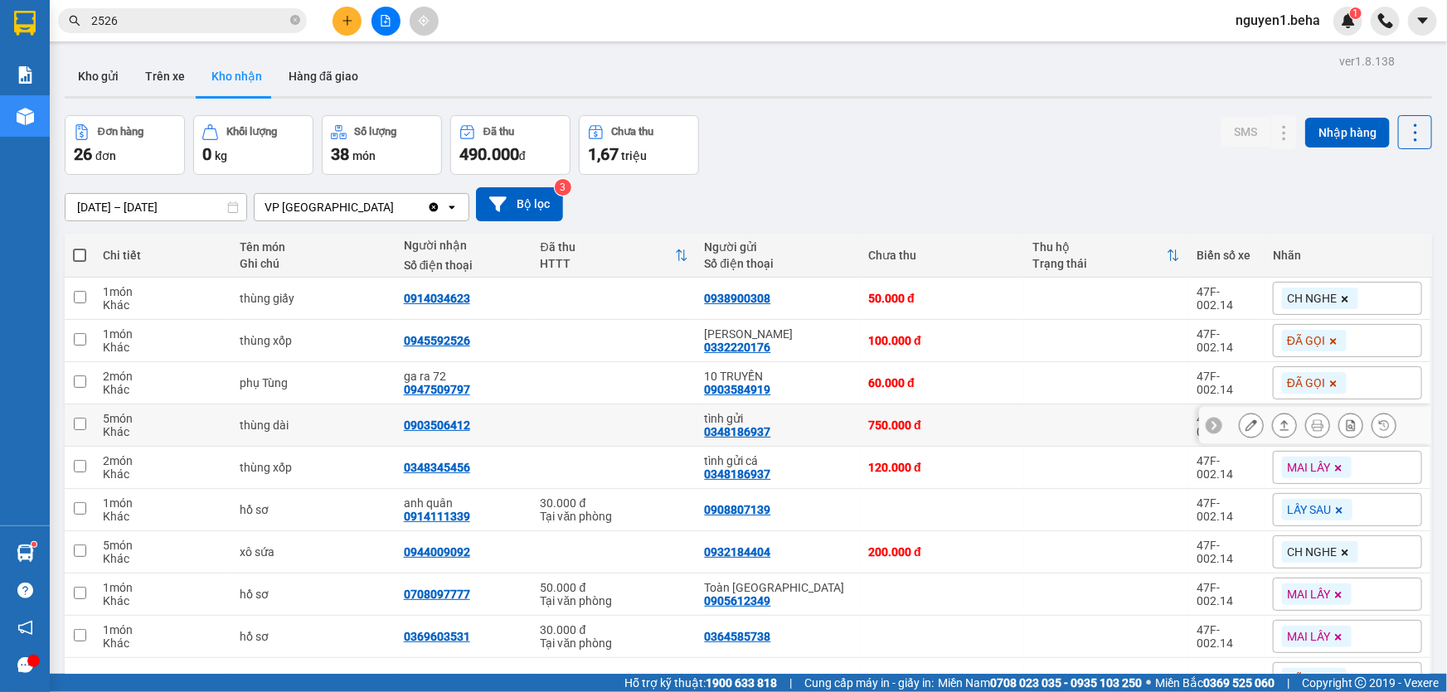
scroll to position [117, 0]
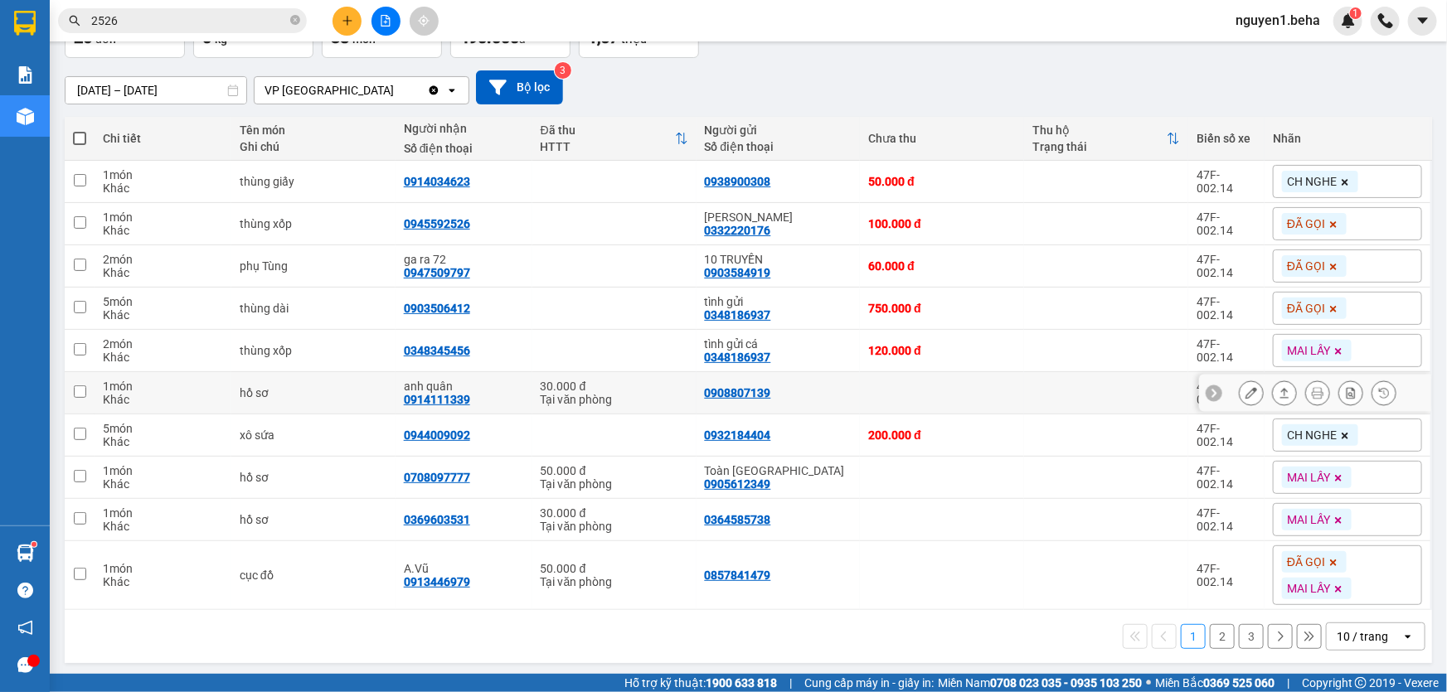
click at [446, 400] on div "0914111339" at bounding box center [437, 399] width 66 height 13
copy div "0914111339"
click at [427, 434] on div "0944009092" at bounding box center [437, 435] width 66 height 13
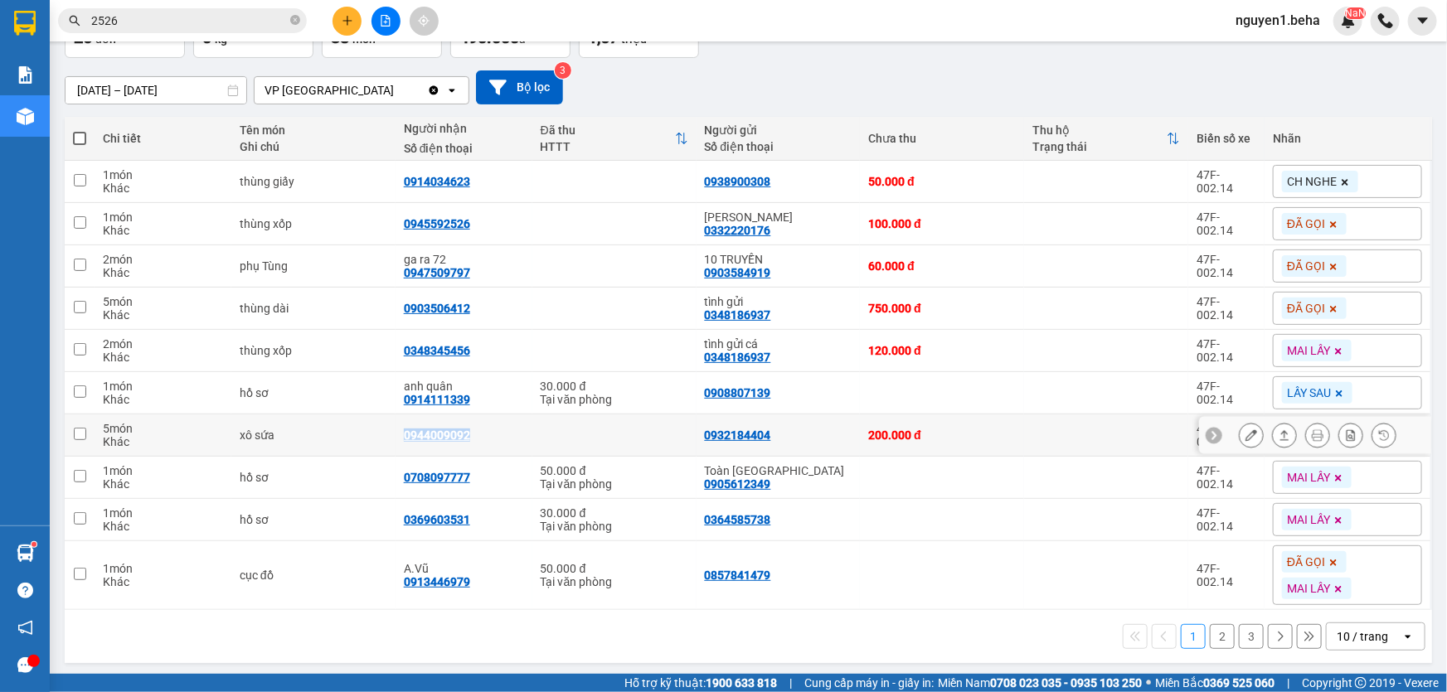
copy div "0944009092"
click at [1310, 436] on span "CH NGHE" at bounding box center [1312, 435] width 50 height 15
click at [922, 522] on td at bounding box center [942, 520] width 164 height 42
checkbox input "true"
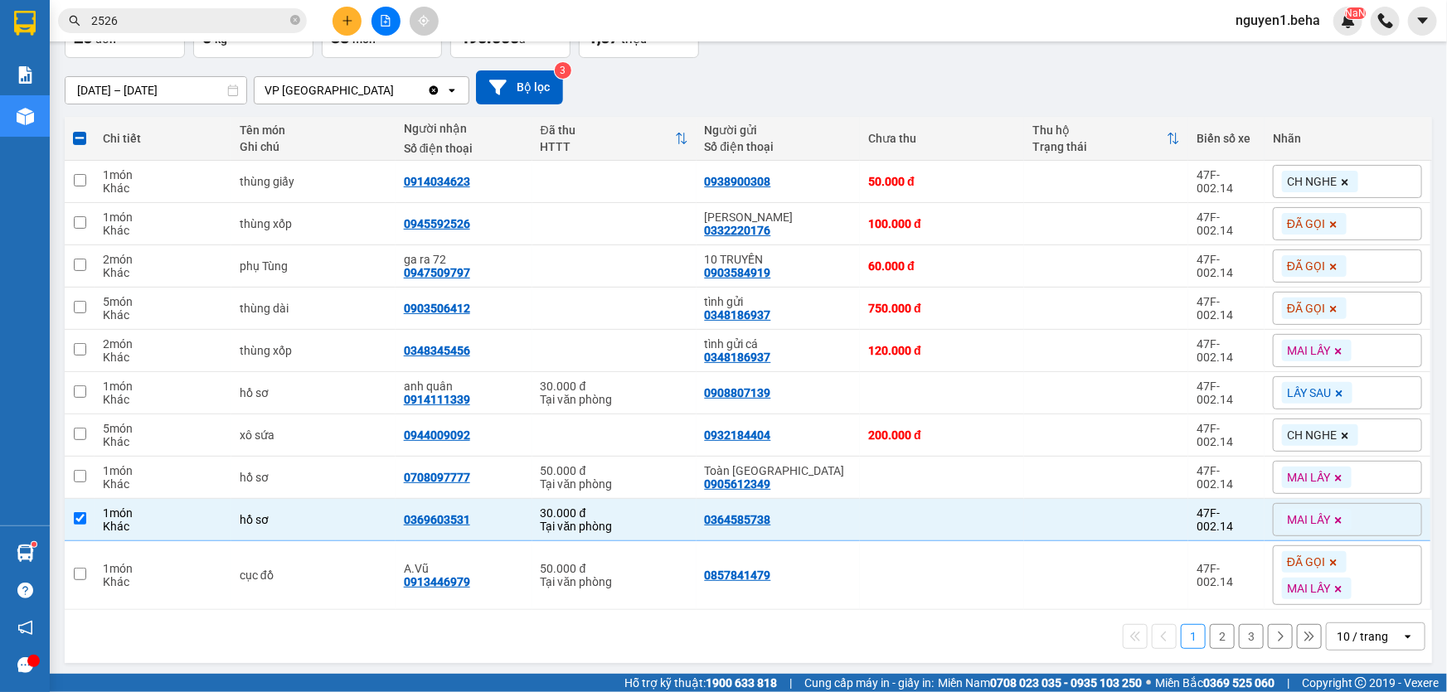
click at [1292, 439] on span "CH NGHE" at bounding box center [1312, 435] width 50 height 15
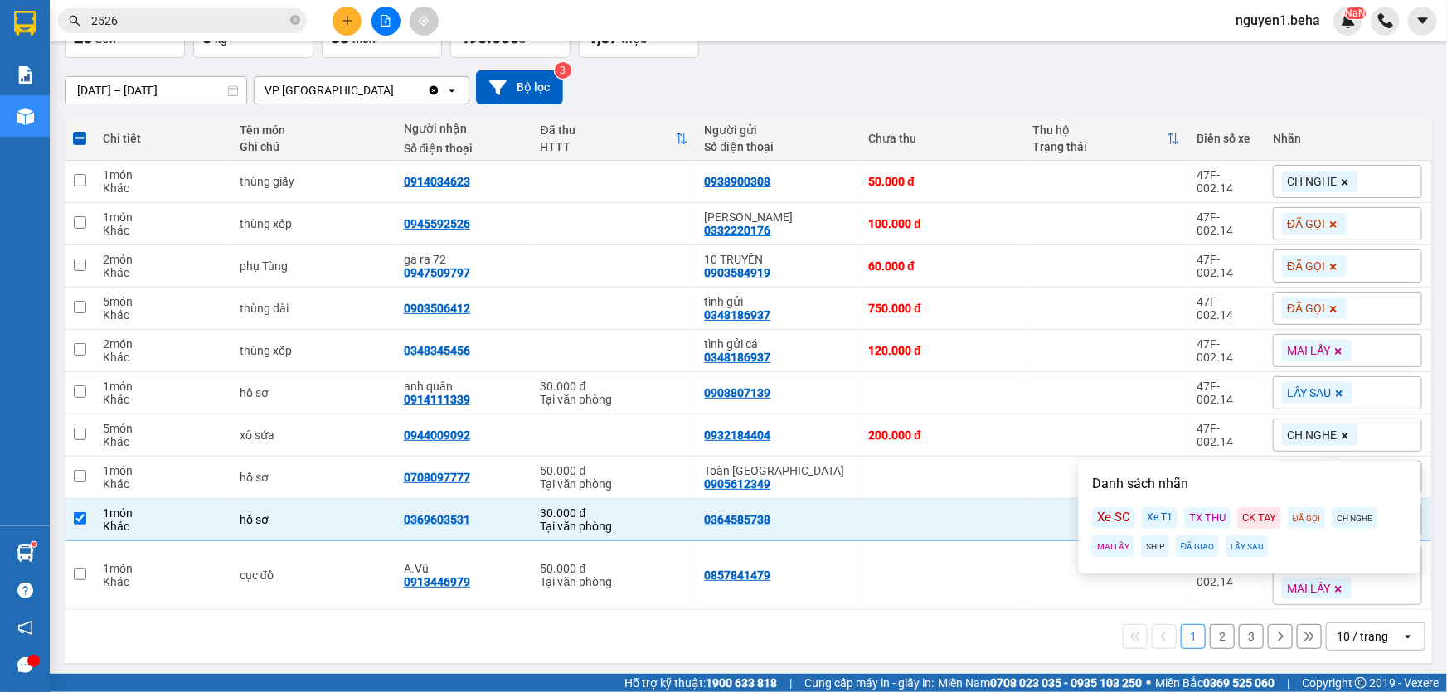
click at [1108, 550] on div "MAI LẤY" at bounding box center [1113, 547] width 42 height 22
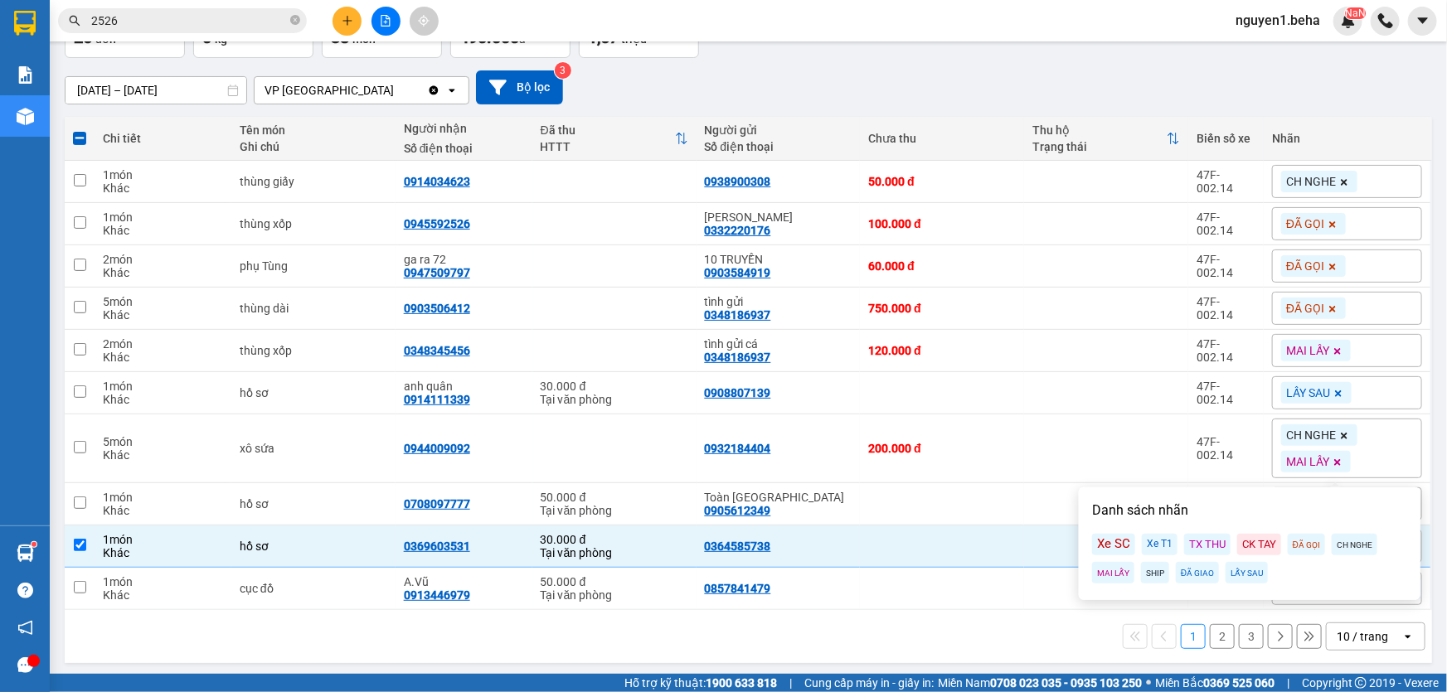
click at [1341, 434] on icon at bounding box center [1344, 436] width 7 height 7
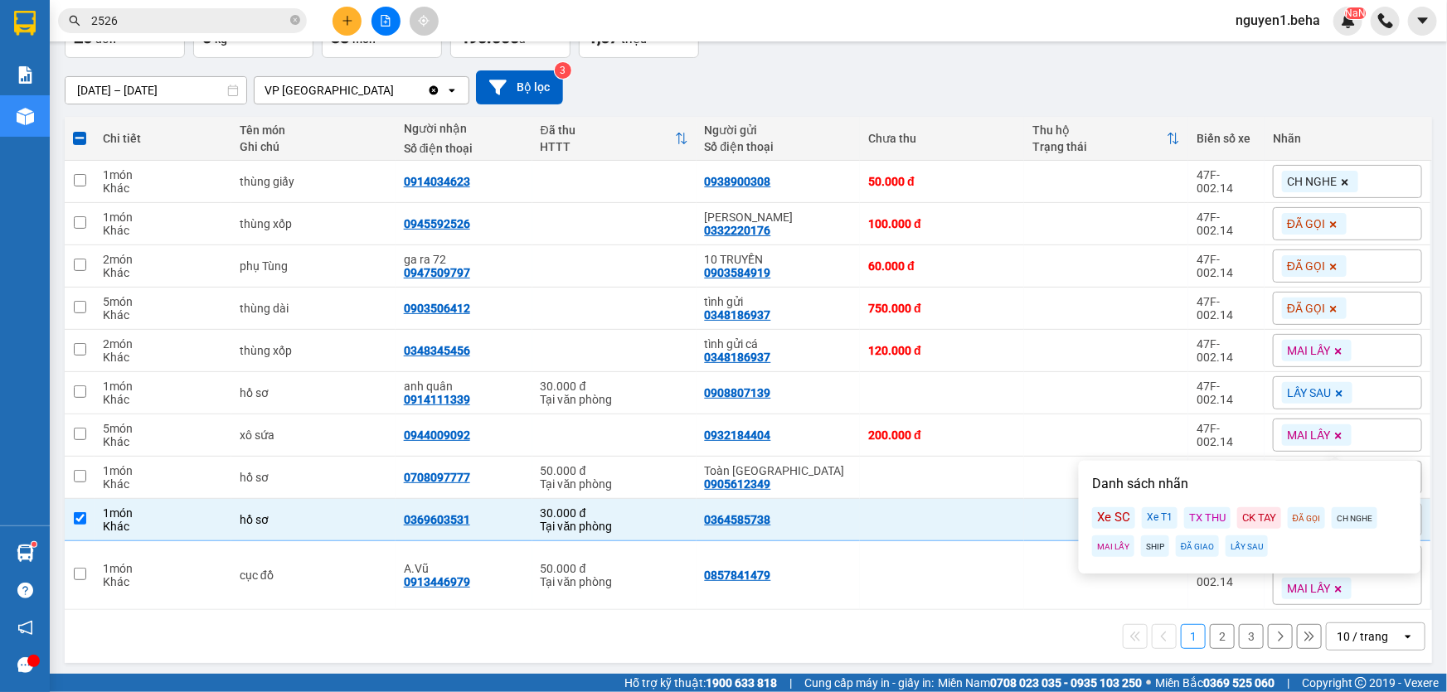
click at [176, 17] on input "2526" at bounding box center [189, 21] width 196 height 18
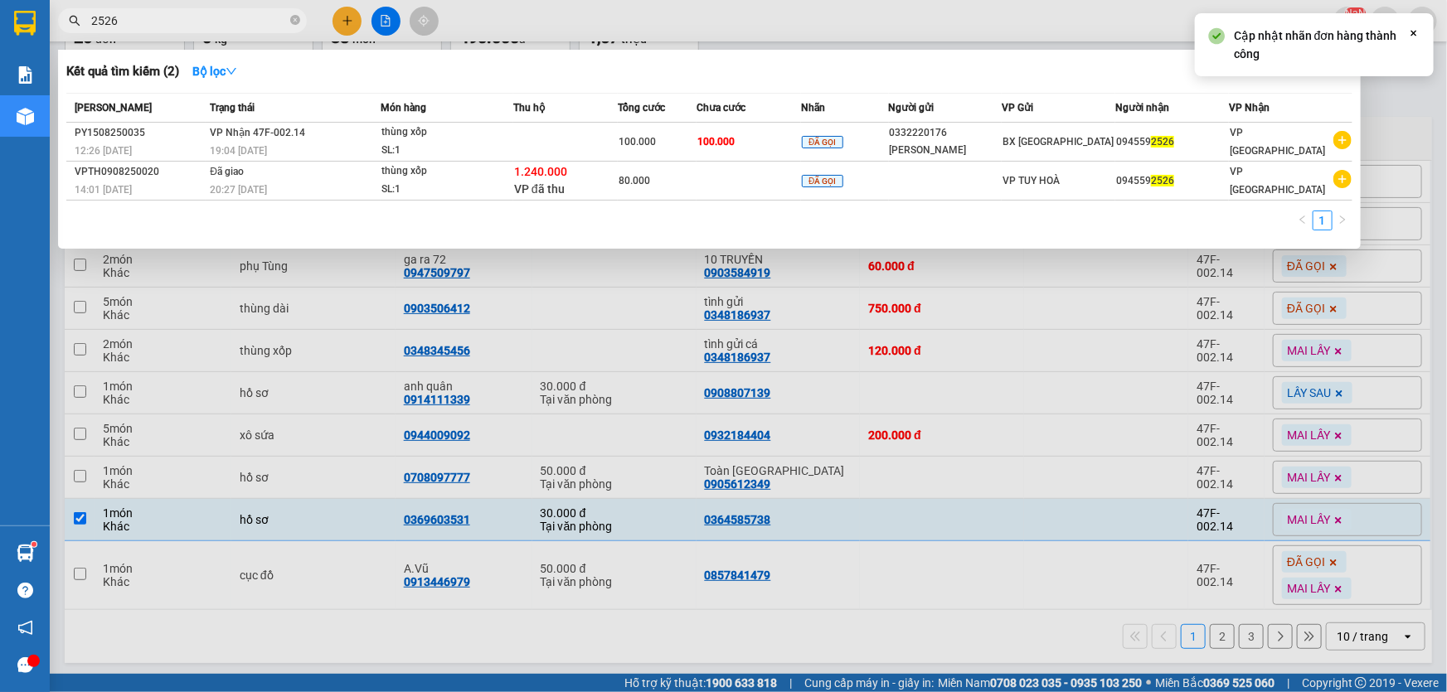
paste input "0769588890"
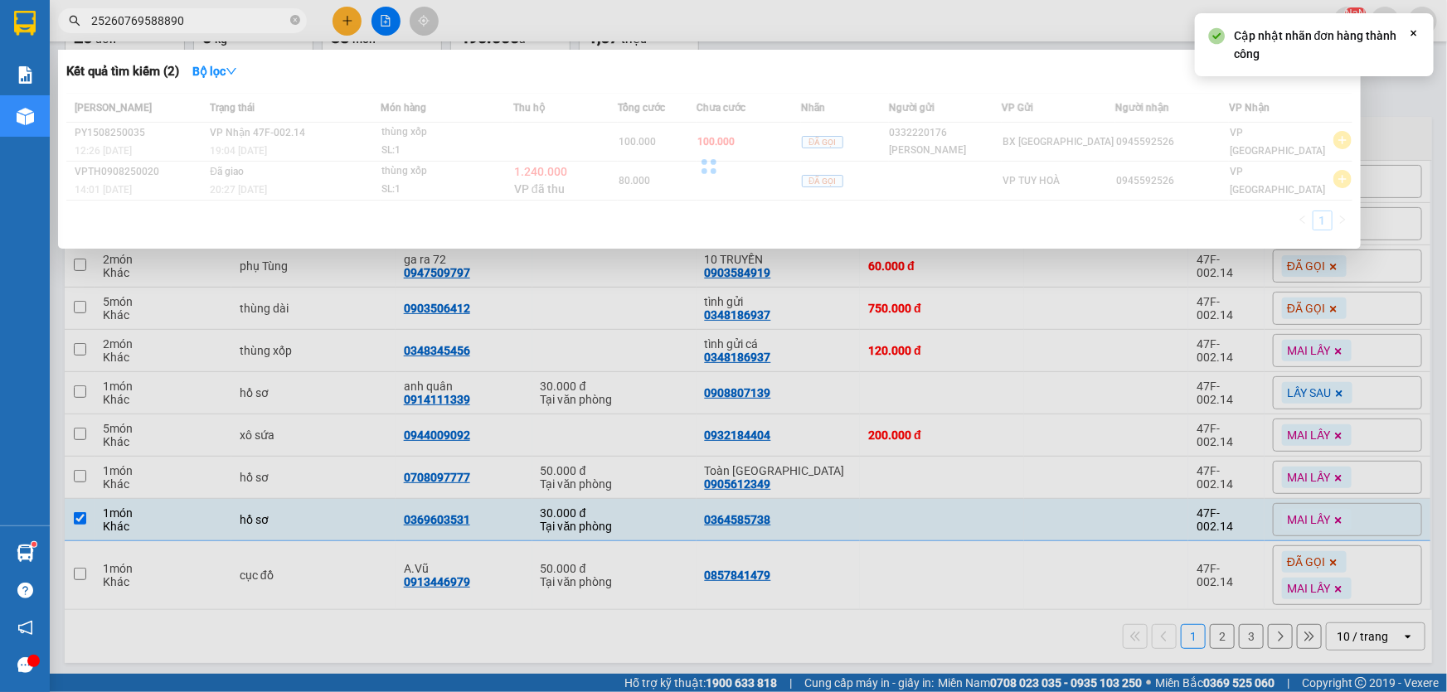
click at [176, 22] on input "25260769588890" at bounding box center [189, 21] width 196 height 18
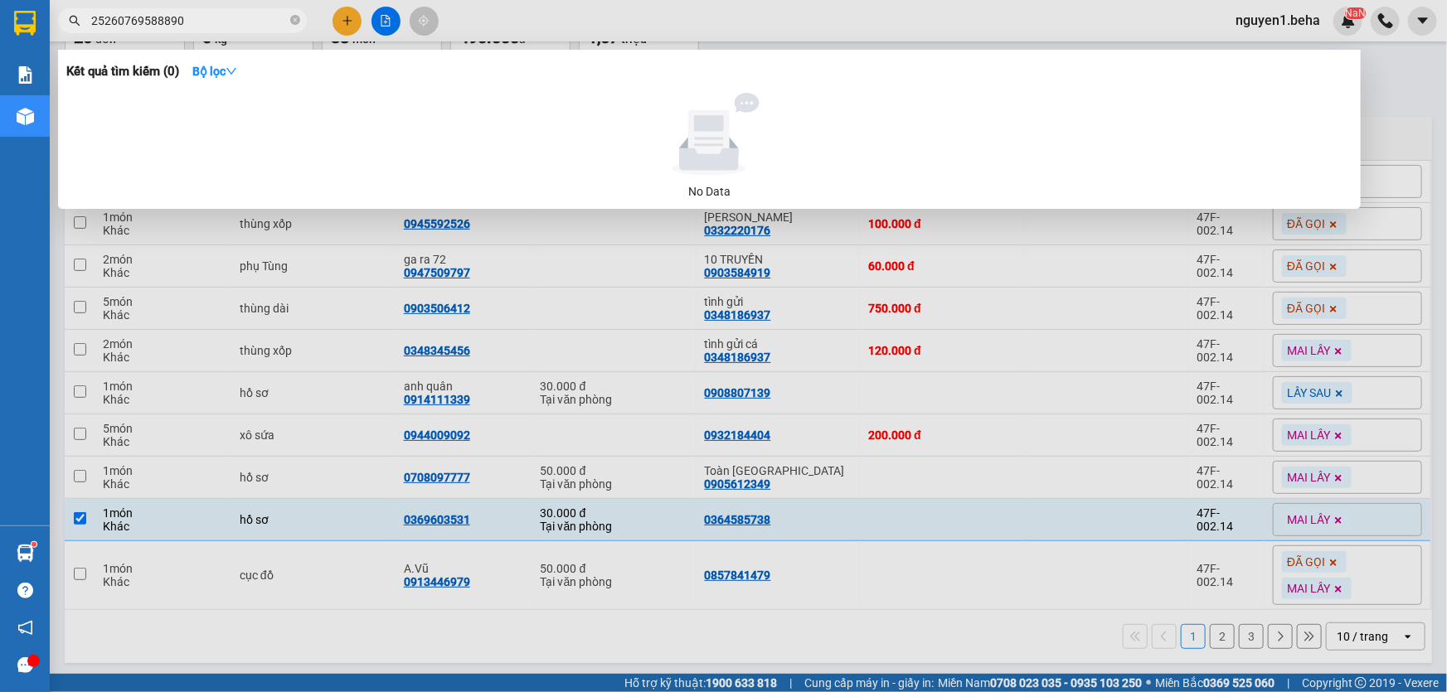
paste input "text"
type input "0769588890"
click at [176, 22] on input "0769588890" at bounding box center [189, 21] width 196 height 18
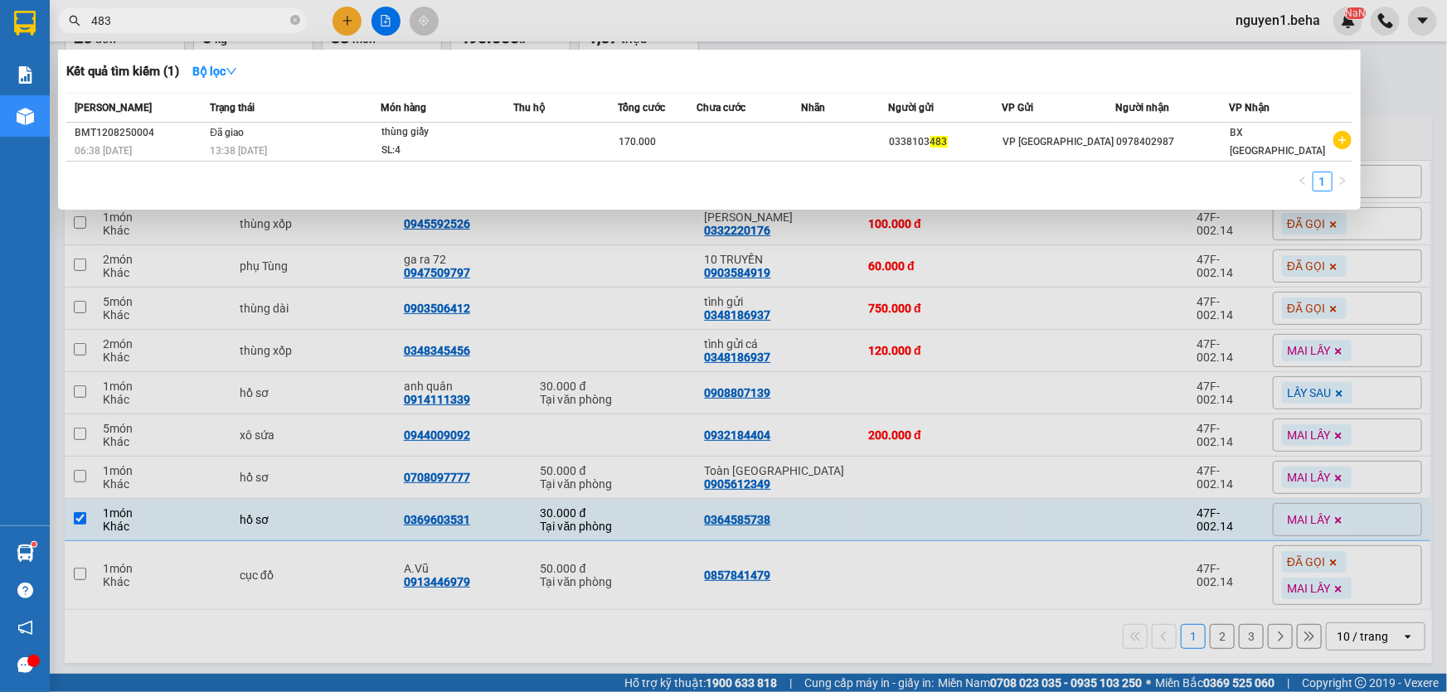
click at [169, 12] on input "483" at bounding box center [189, 21] width 196 height 18
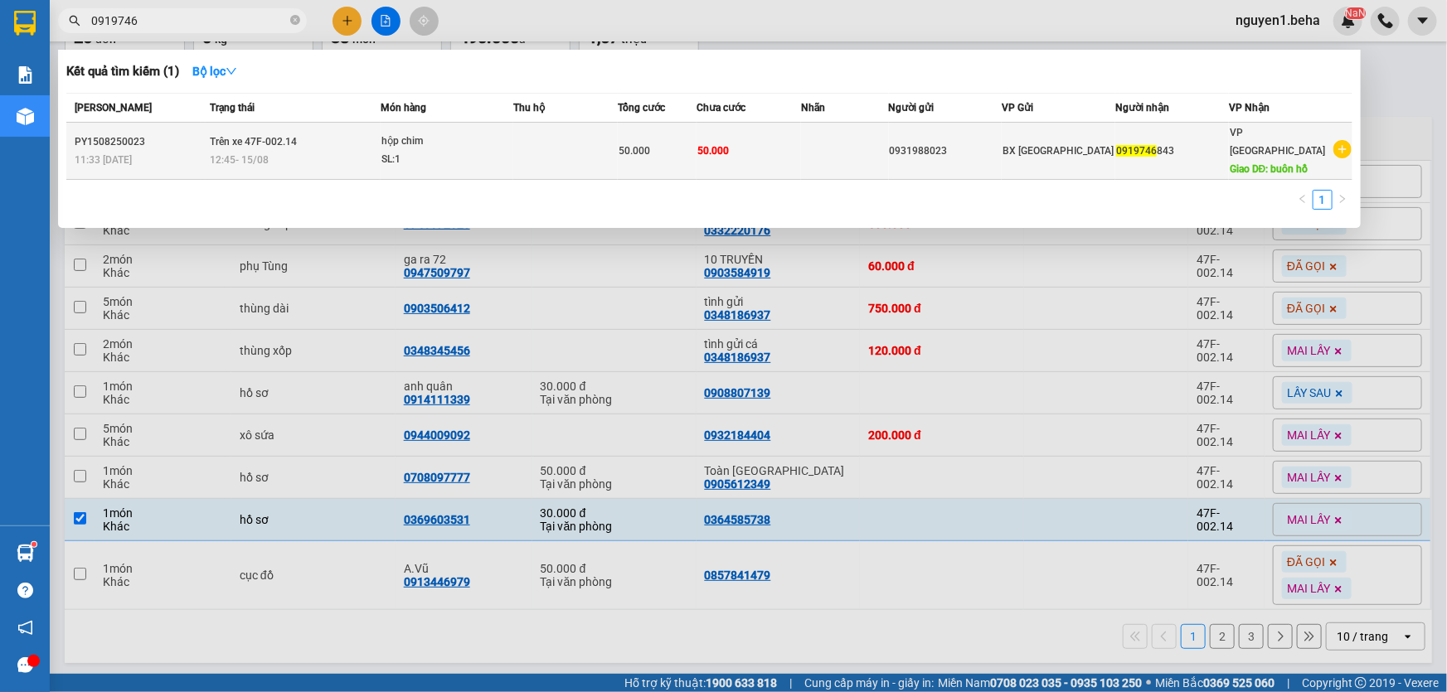
type input "0919746"
click at [683, 148] on div "50.000" at bounding box center [656, 151] width 77 height 18
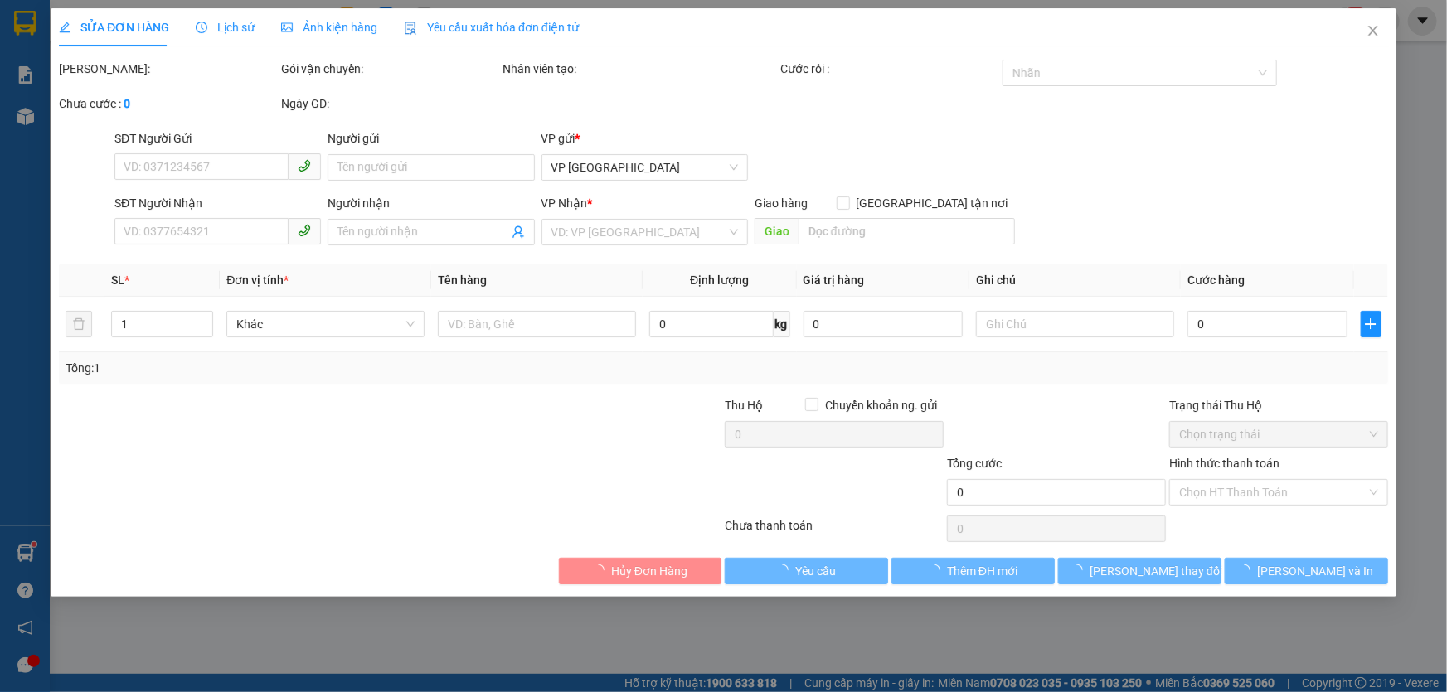
type input "0931988023"
type input "0919746843"
type input "buôn hồ"
type input "50.000"
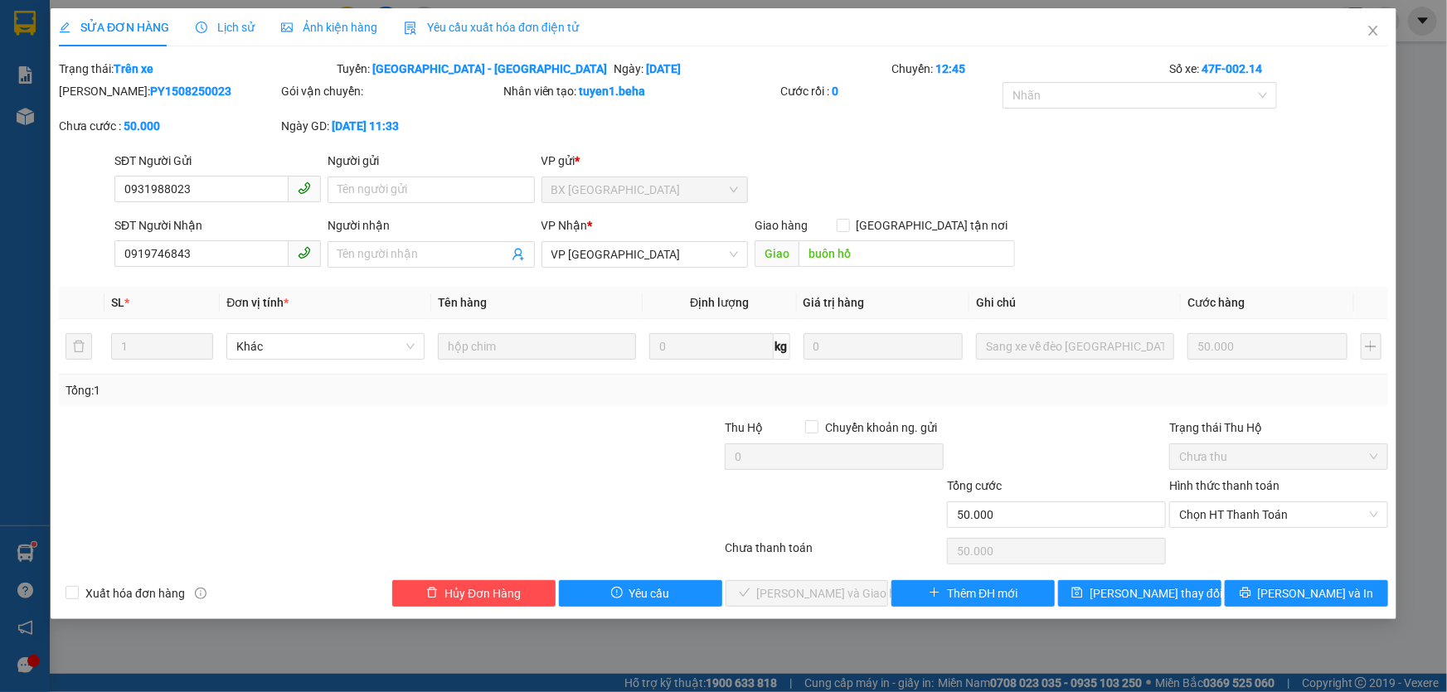
click at [330, 21] on span "Ảnh kiện hàng" at bounding box center [329, 27] width 96 height 13
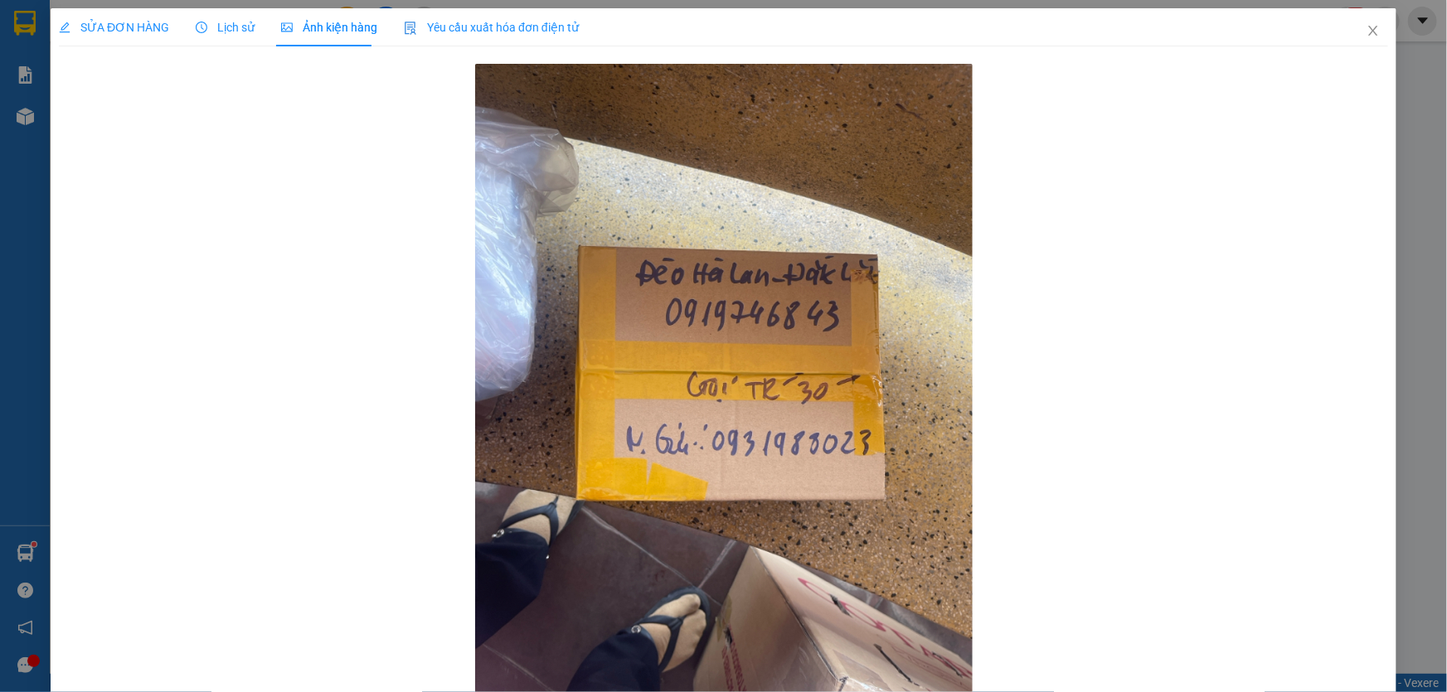
click at [226, 310] on div at bounding box center [723, 396] width 1329 height 672
click at [1017, 416] on div at bounding box center [723, 396] width 1329 height 672
click at [1368, 30] on icon "close" at bounding box center [1372, 31] width 9 height 10
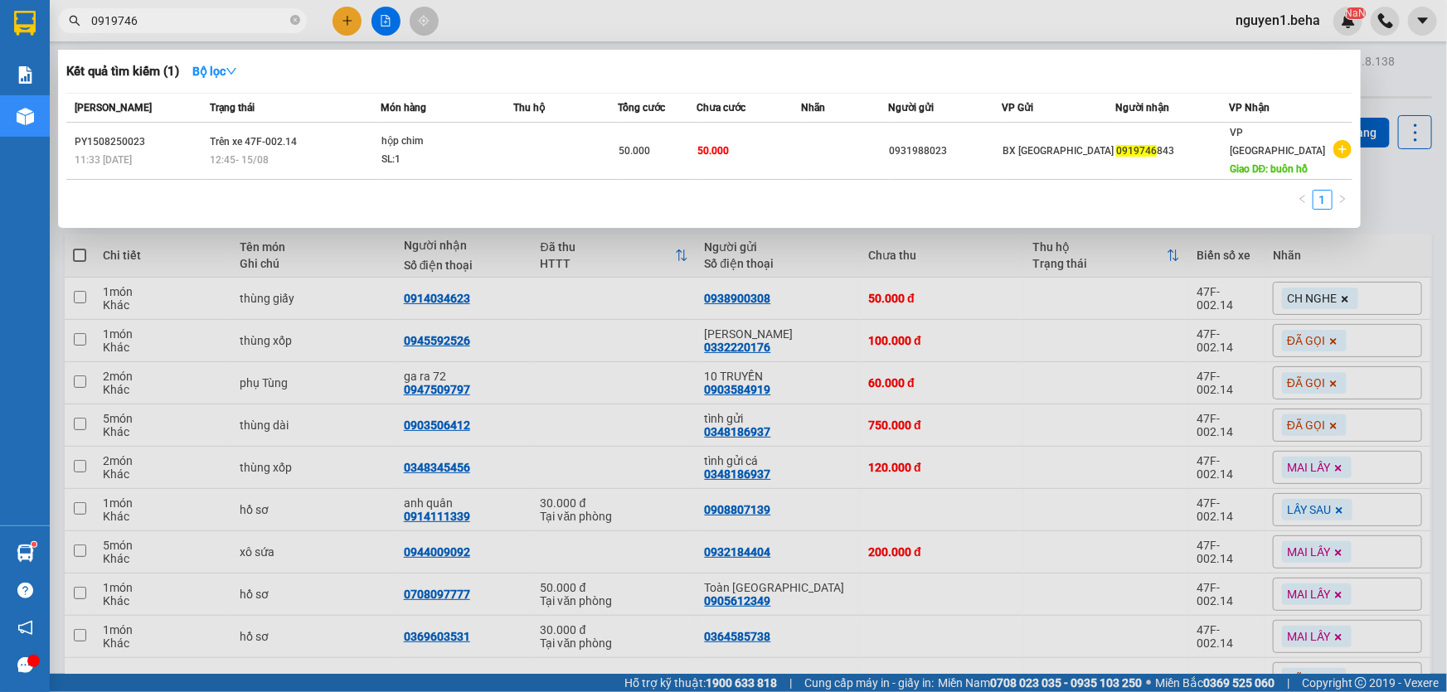
click at [208, 18] on input "0919746" at bounding box center [189, 21] width 196 height 18
paste input "768882555"
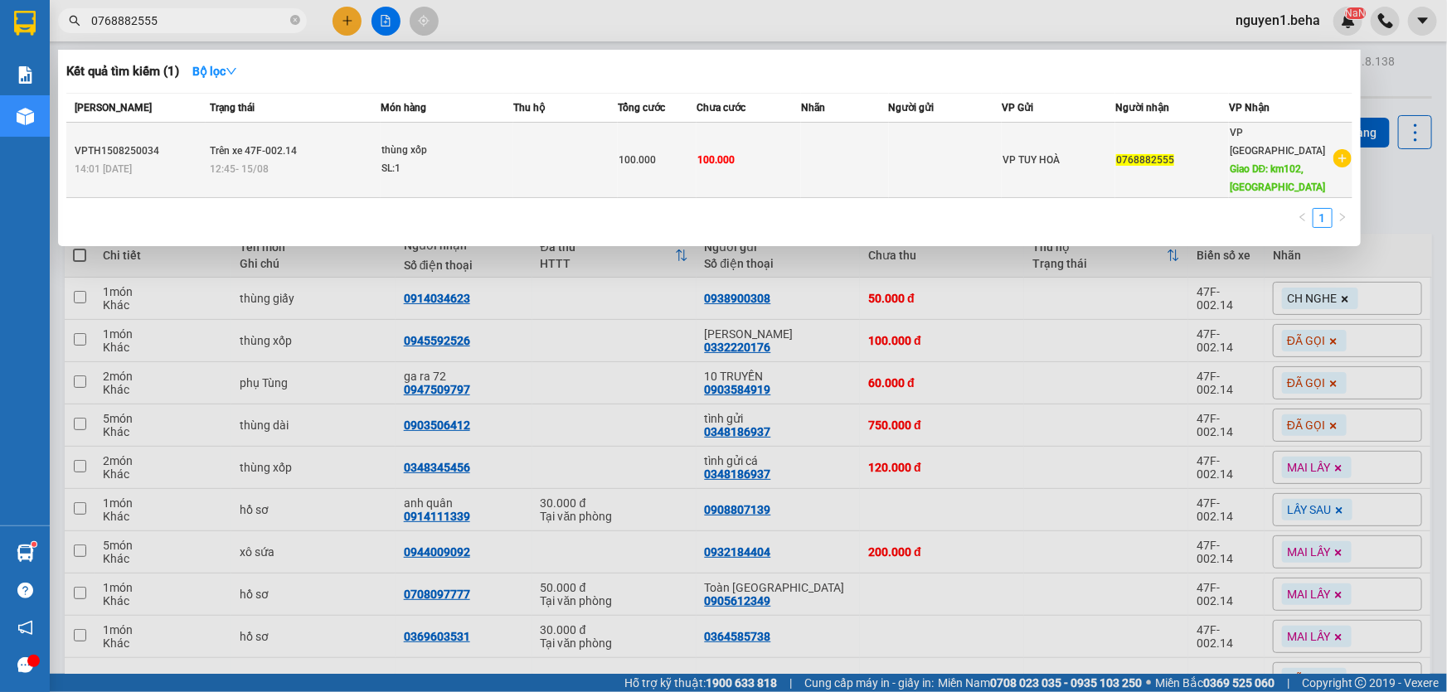
type input "0768882555"
click at [305, 160] on div "12:45 [DATE]" at bounding box center [295, 169] width 170 height 18
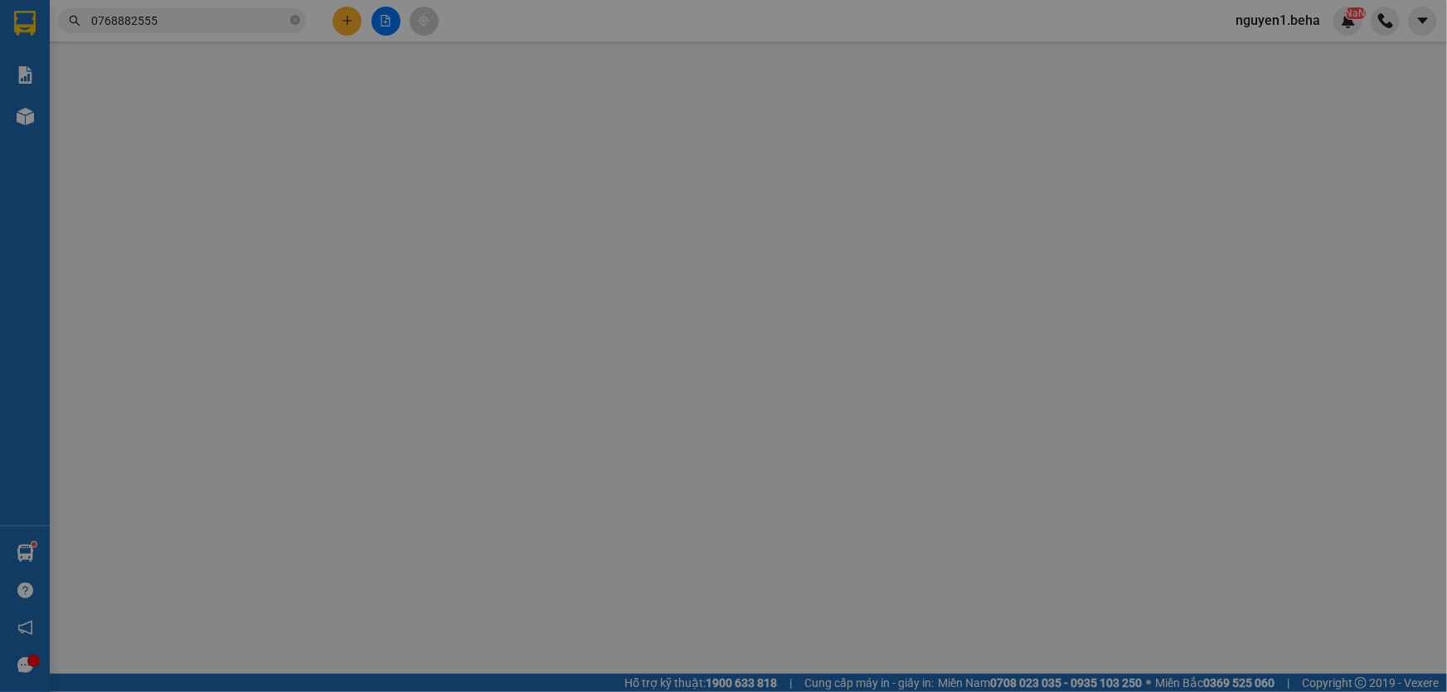
type input "0768882555"
type input "km102, eahleo"
type input "100.000"
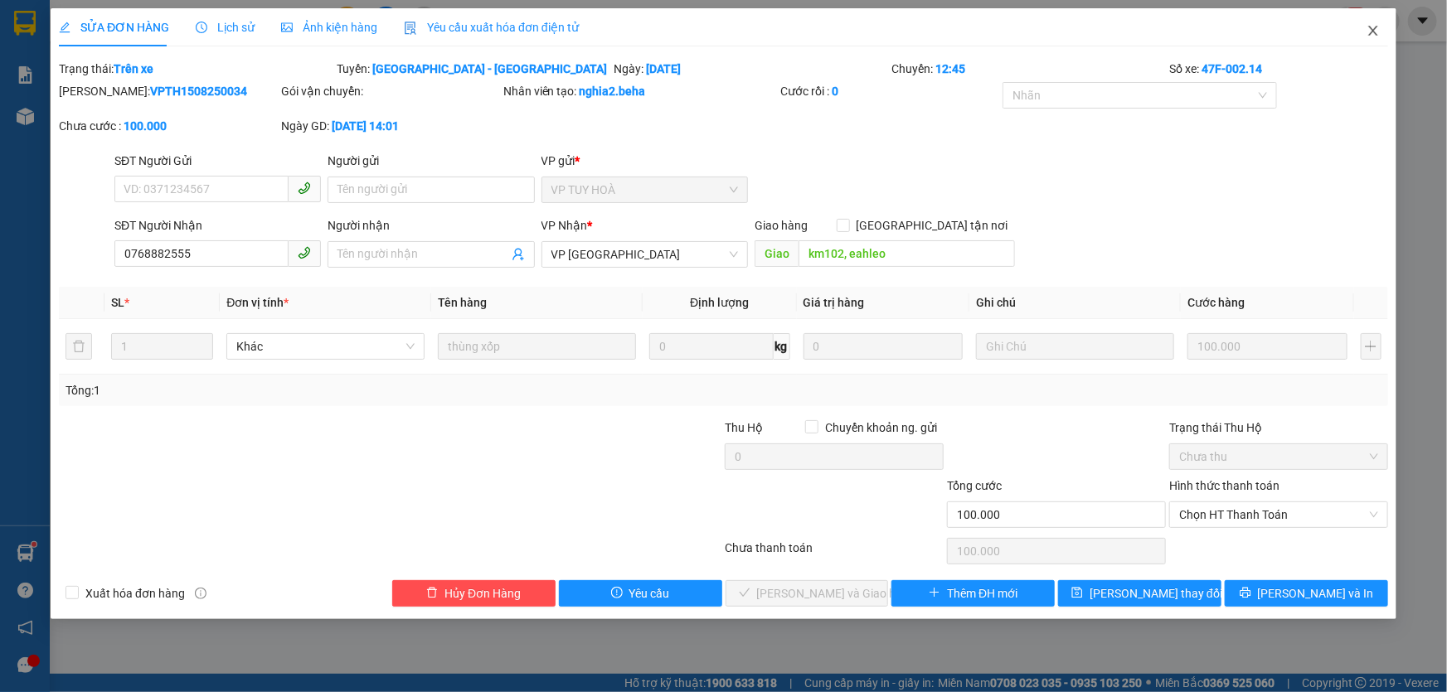
click at [1380, 33] on span "Close" at bounding box center [1373, 31] width 46 height 46
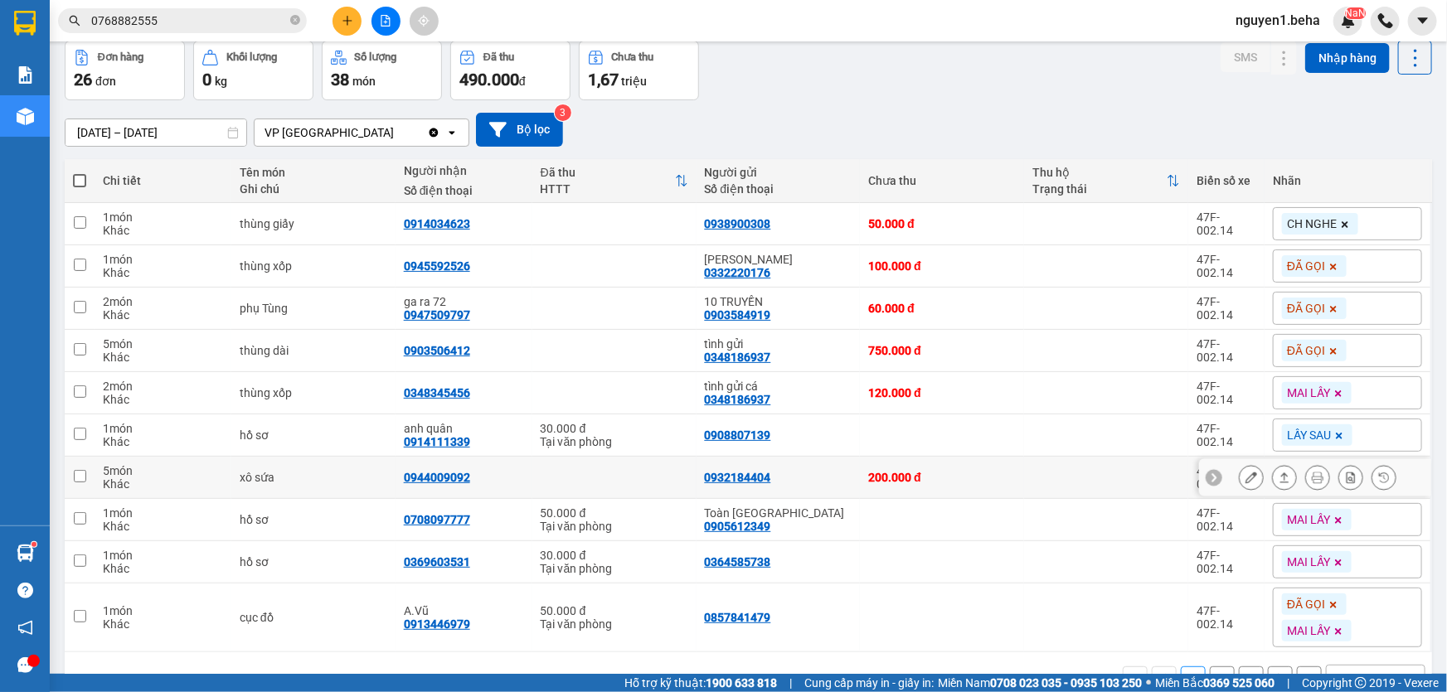
scroll to position [117, 0]
